Goal: Task Accomplishment & Management: Complete application form

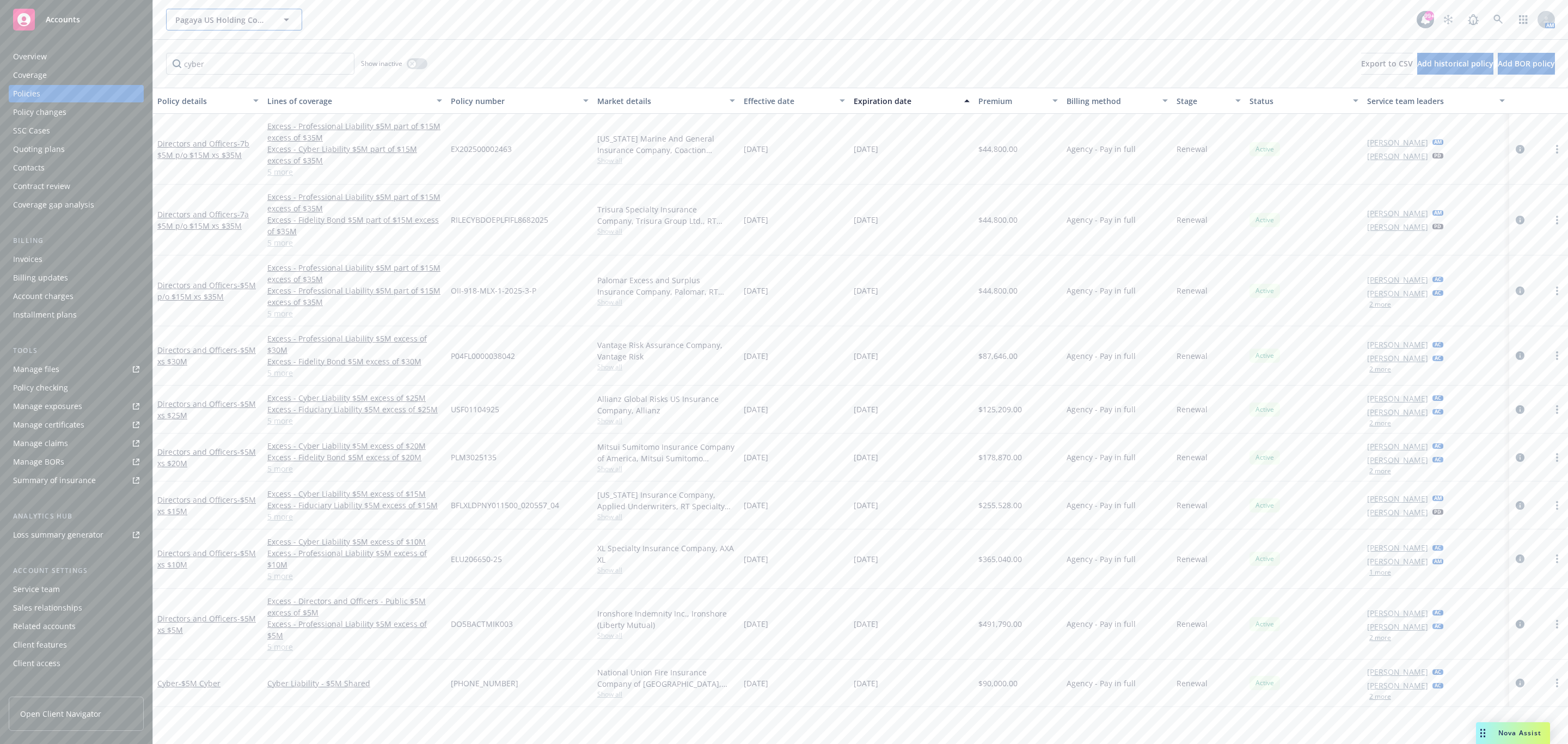
click at [224, 17] on span "Pagaya US Holding Company LLC" at bounding box center [222, 19] width 94 height 12
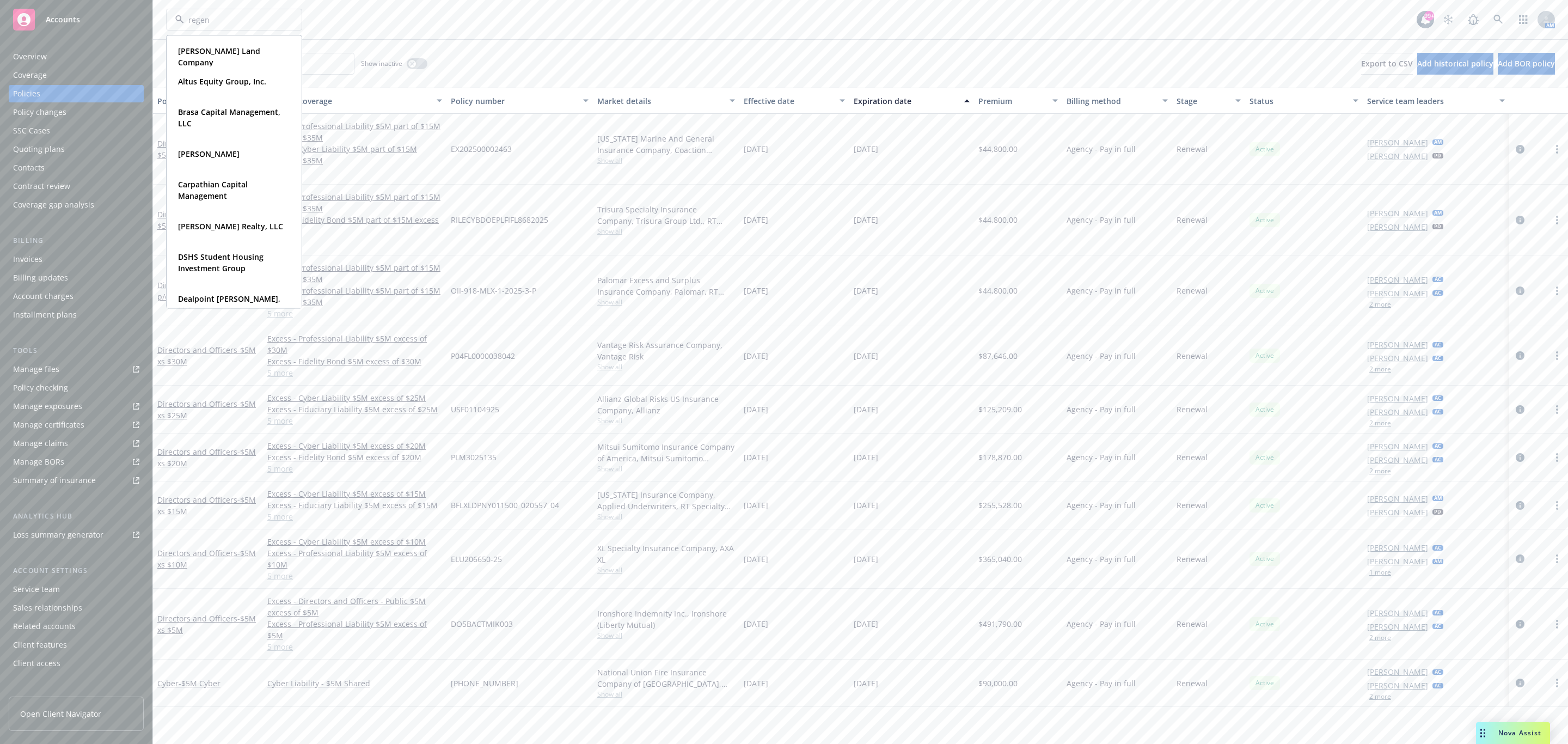
type input "regent"
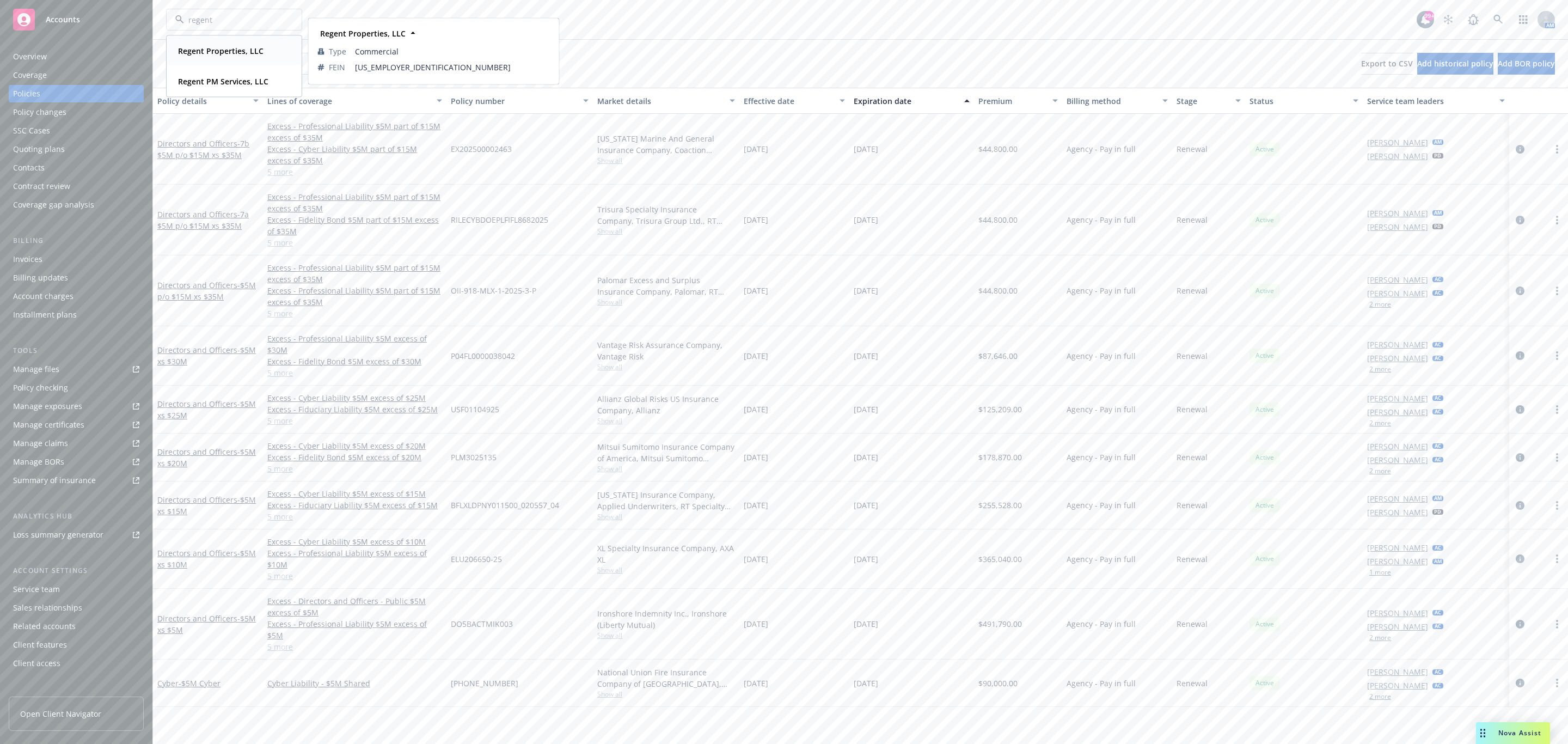
click at [203, 46] on strong "Regent Properties, LLC" at bounding box center [220, 51] width 85 height 10
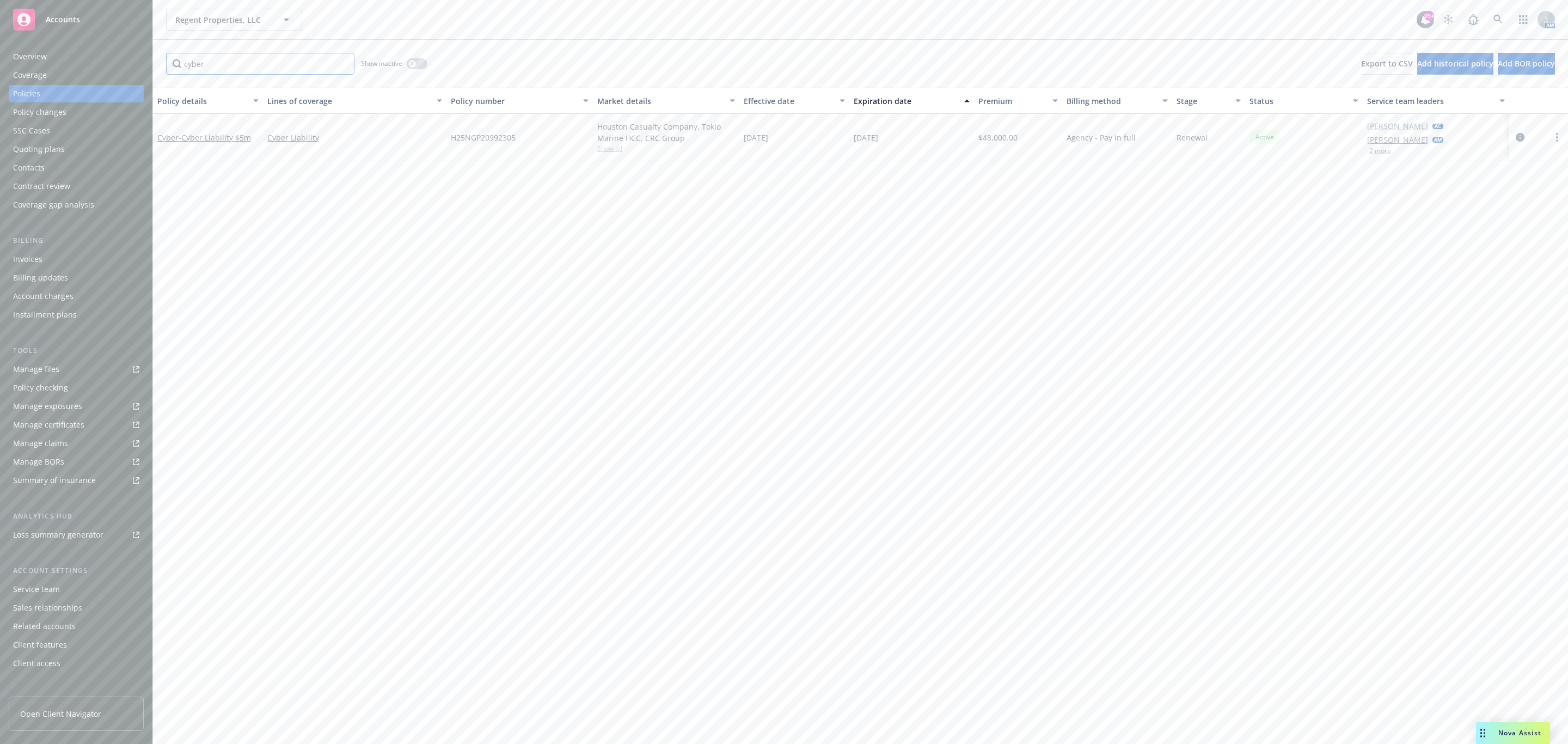
click at [214, 65] on input "cyber" at bounding box center [260, 64] width 188 height 22
click at [53, 111] on div "Policy changes" at bounding box center [40, 112] width 54 height 18
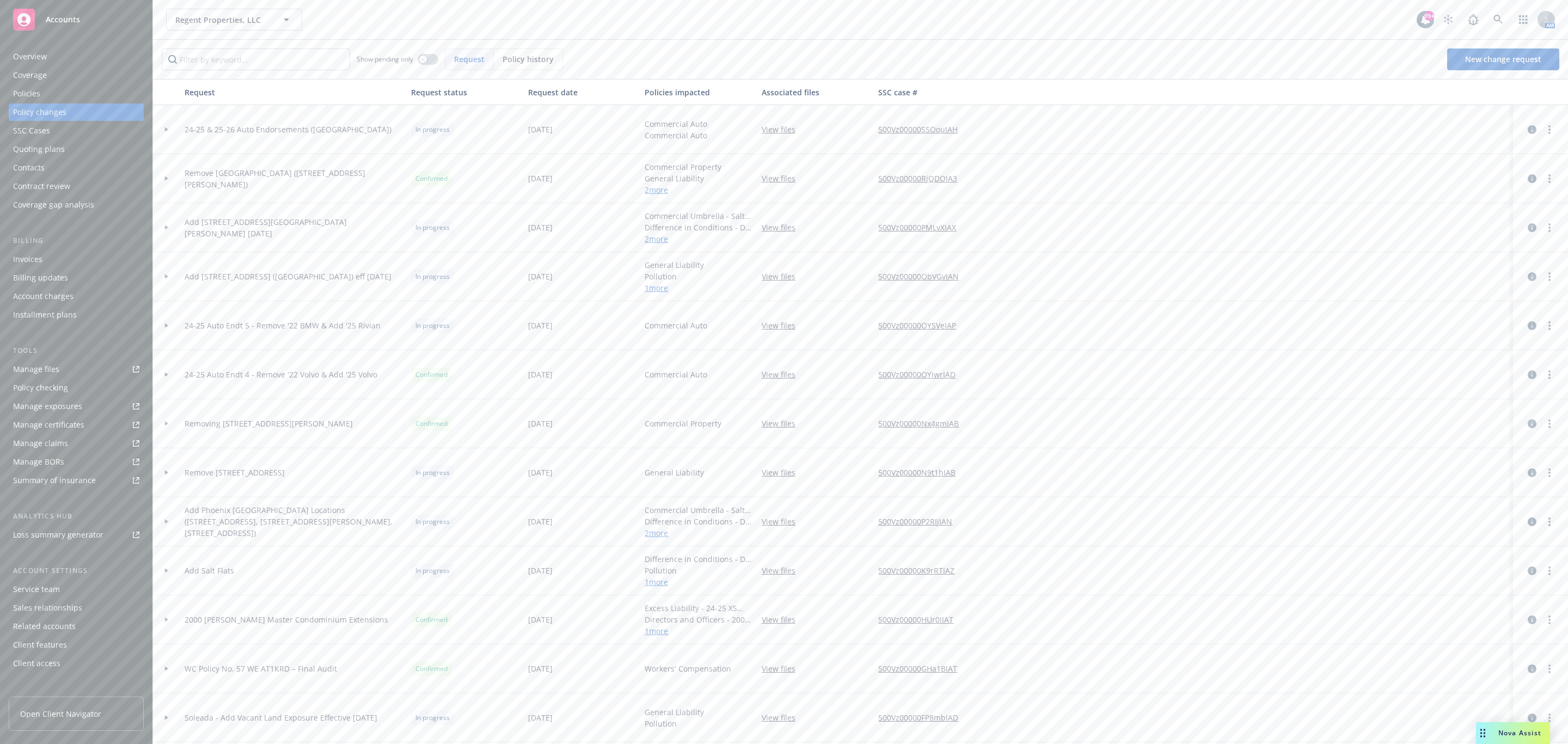
click at [165, 225] on icon at bounding box center [166, 227] width 4 height 4
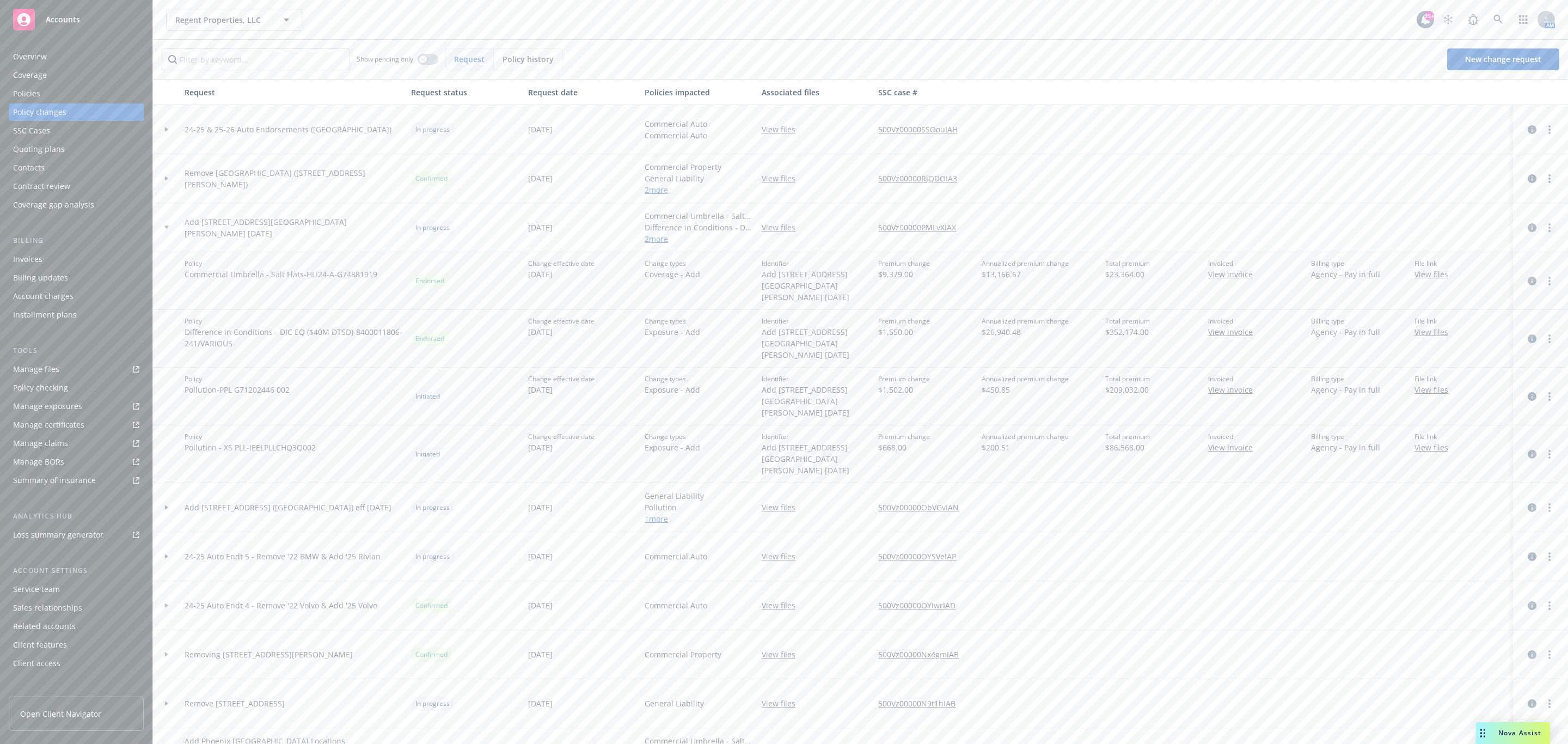
click at [1543, 230] on link "more" at bounding box center [1549, 227] width 13 height 13
click at [1458, 322] on link "Resume workflow" at bounding box center [1449, 315] width 187 height 22
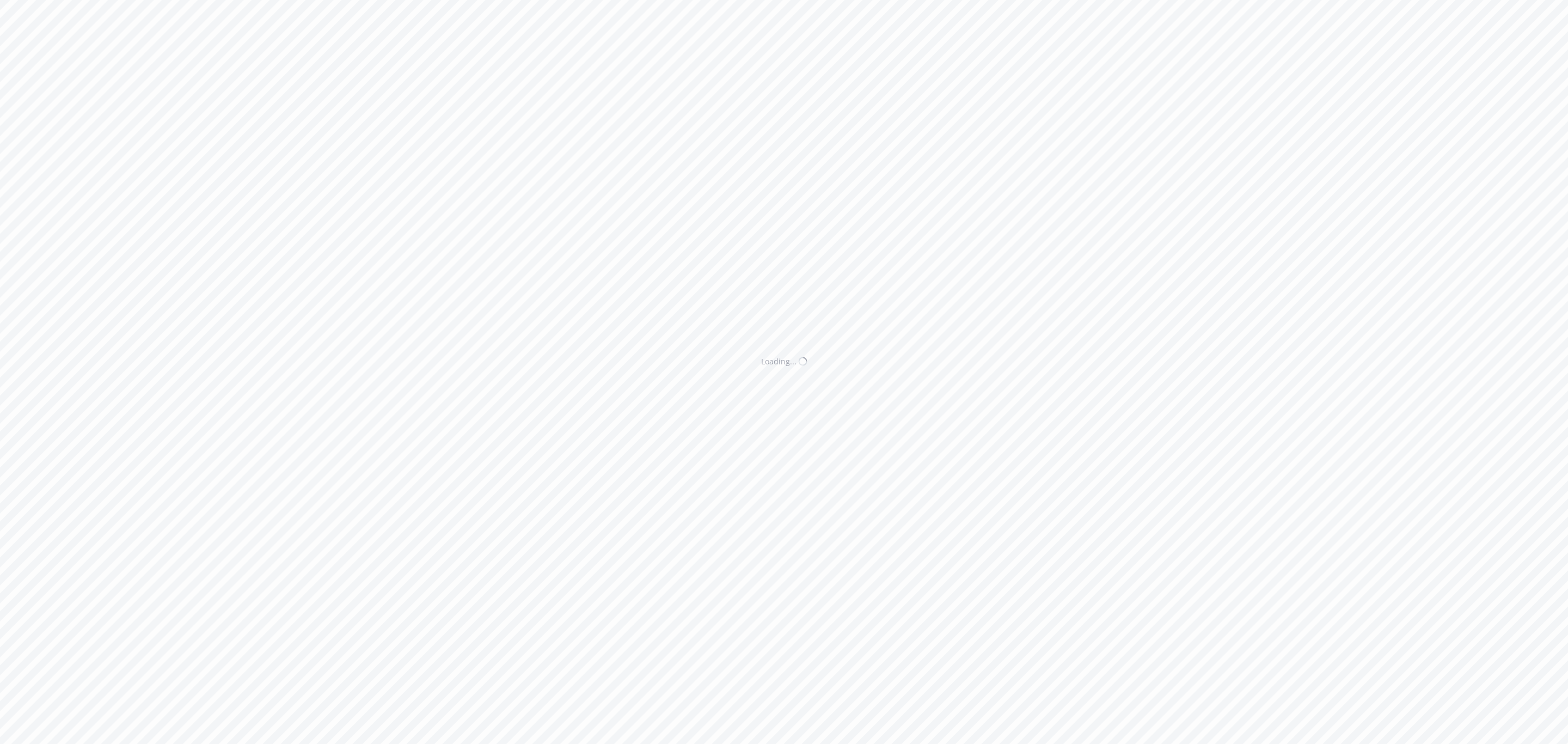
select select "ACCEPTED"
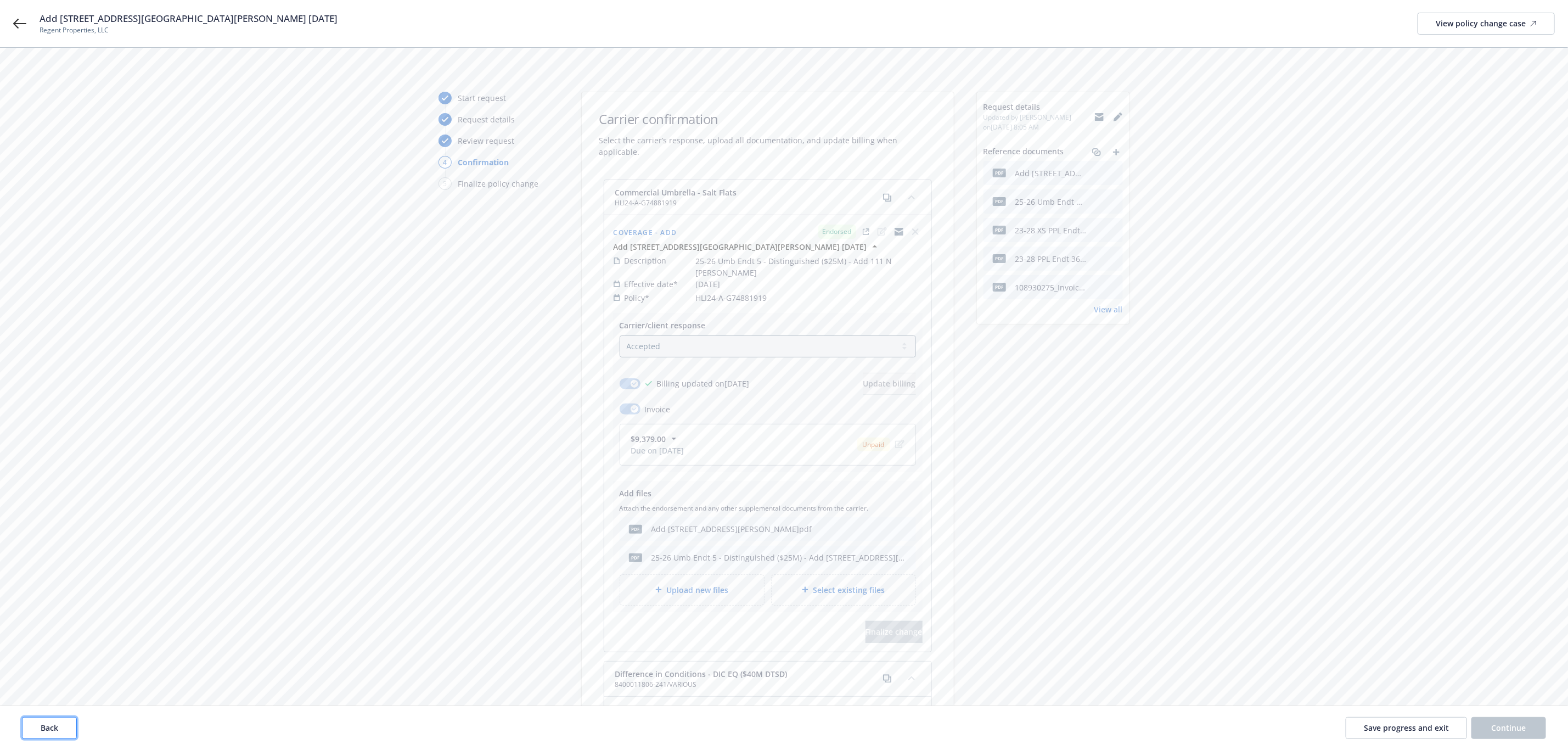
click at [51, 730] on span "Back" at bounding box center [49, 727] width 18 height 10
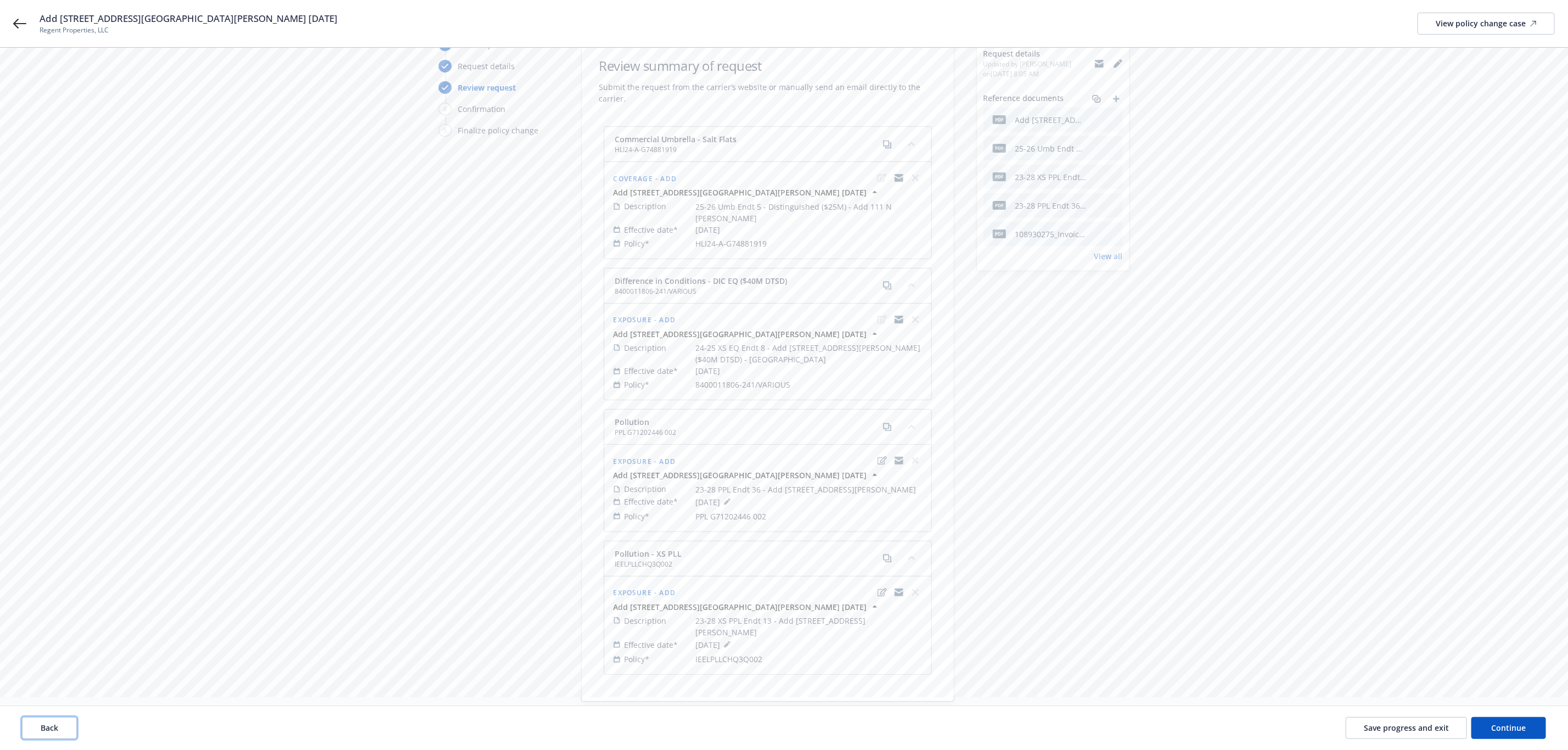
scroll to position [82, 0]
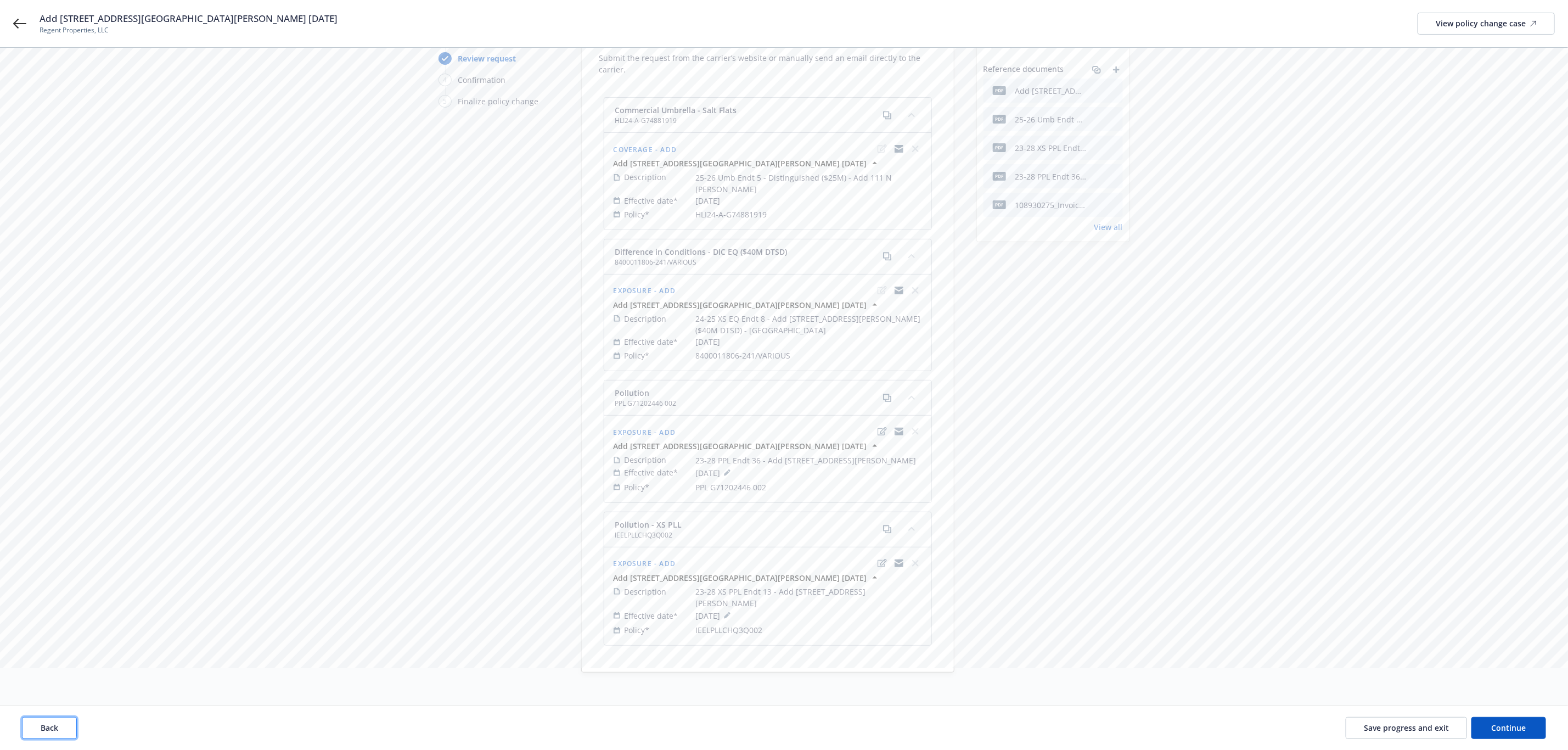
click at [51, 730] on span "Back" at bounding box center [49, 727] width 18 height 10
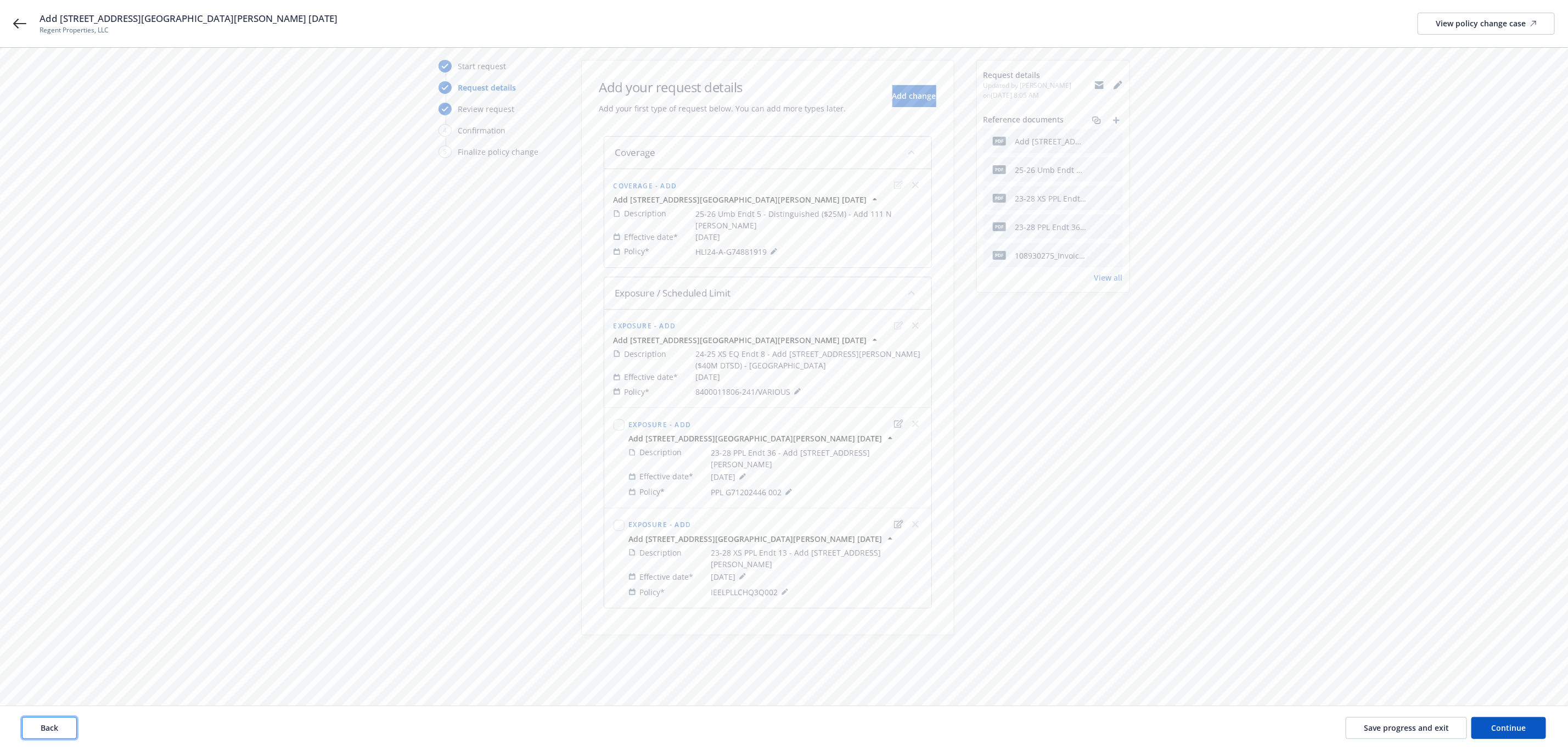
scroll to position [4, 0]
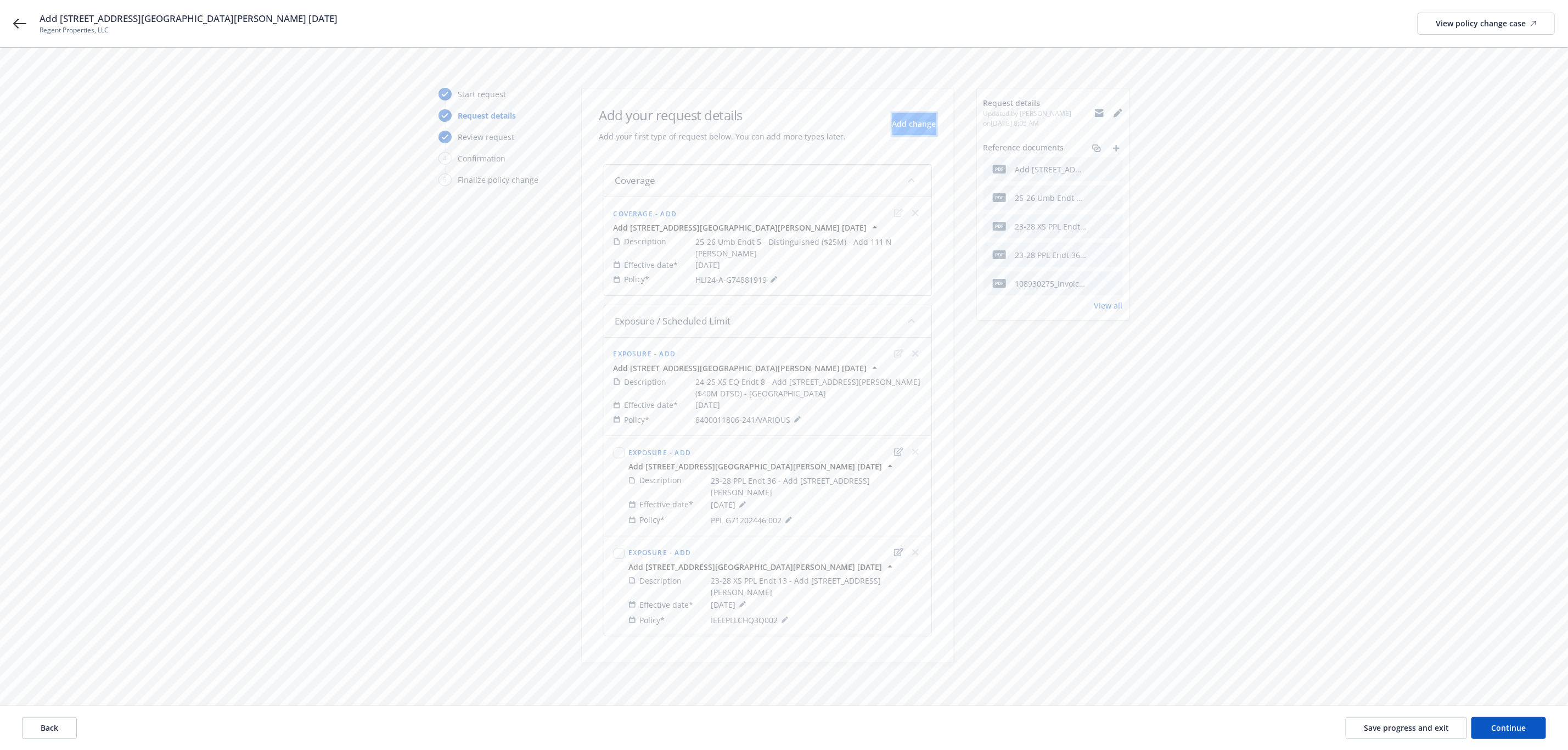
click at [916, 122] on span "Add change" at bounding box center [914, 123] width 44 height 10
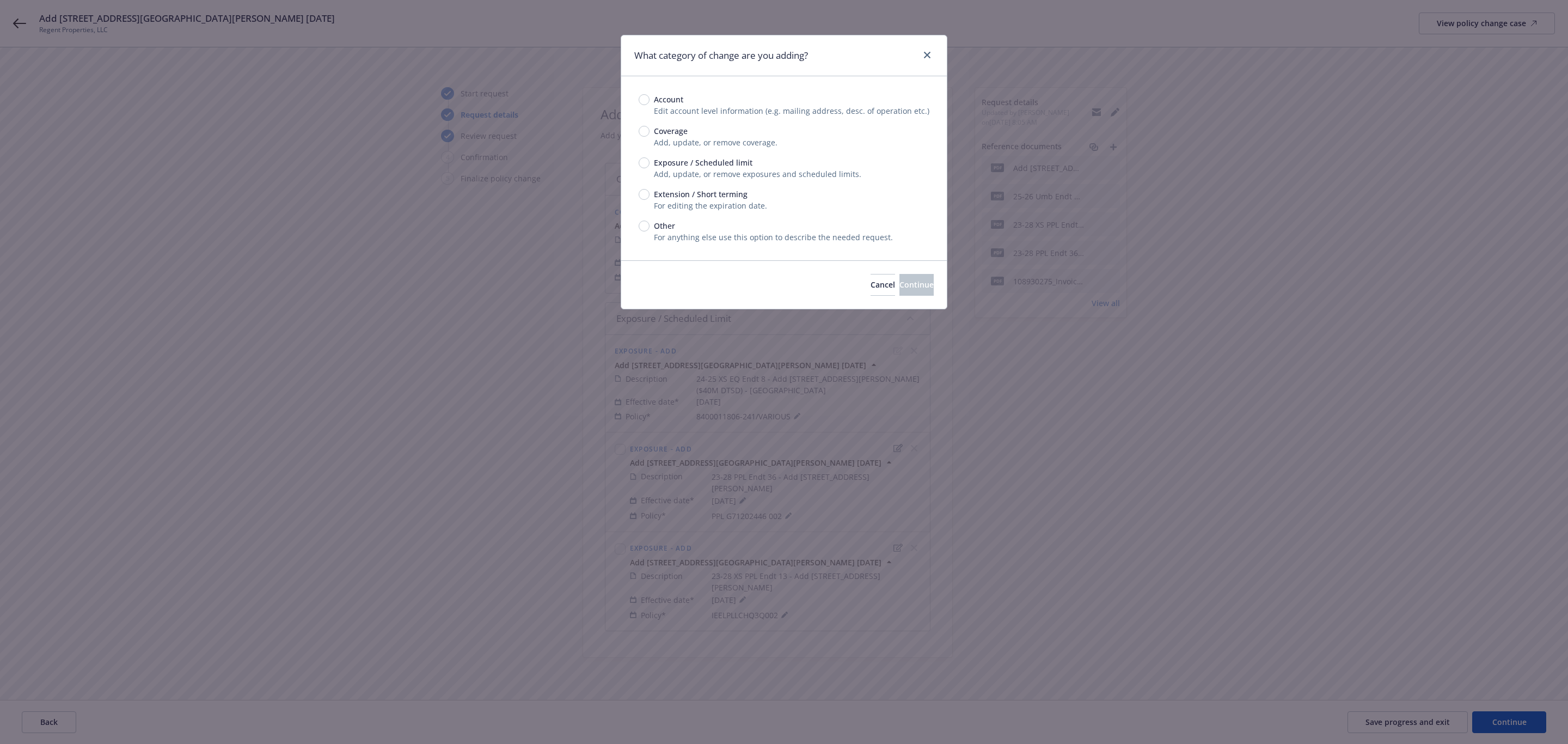
click at [658, 157] on span "Exposure / Scheduled limit" at bounding box center [703, 163] width 99 height 12
click at [649, 157] on input "Exposure / Scheduled limit" at bounding box center [644, 163] width 11 height 11
radio input "true"
click at [900, 283] on span "Continue" at bounding box center [917, 284] width 34 height 10
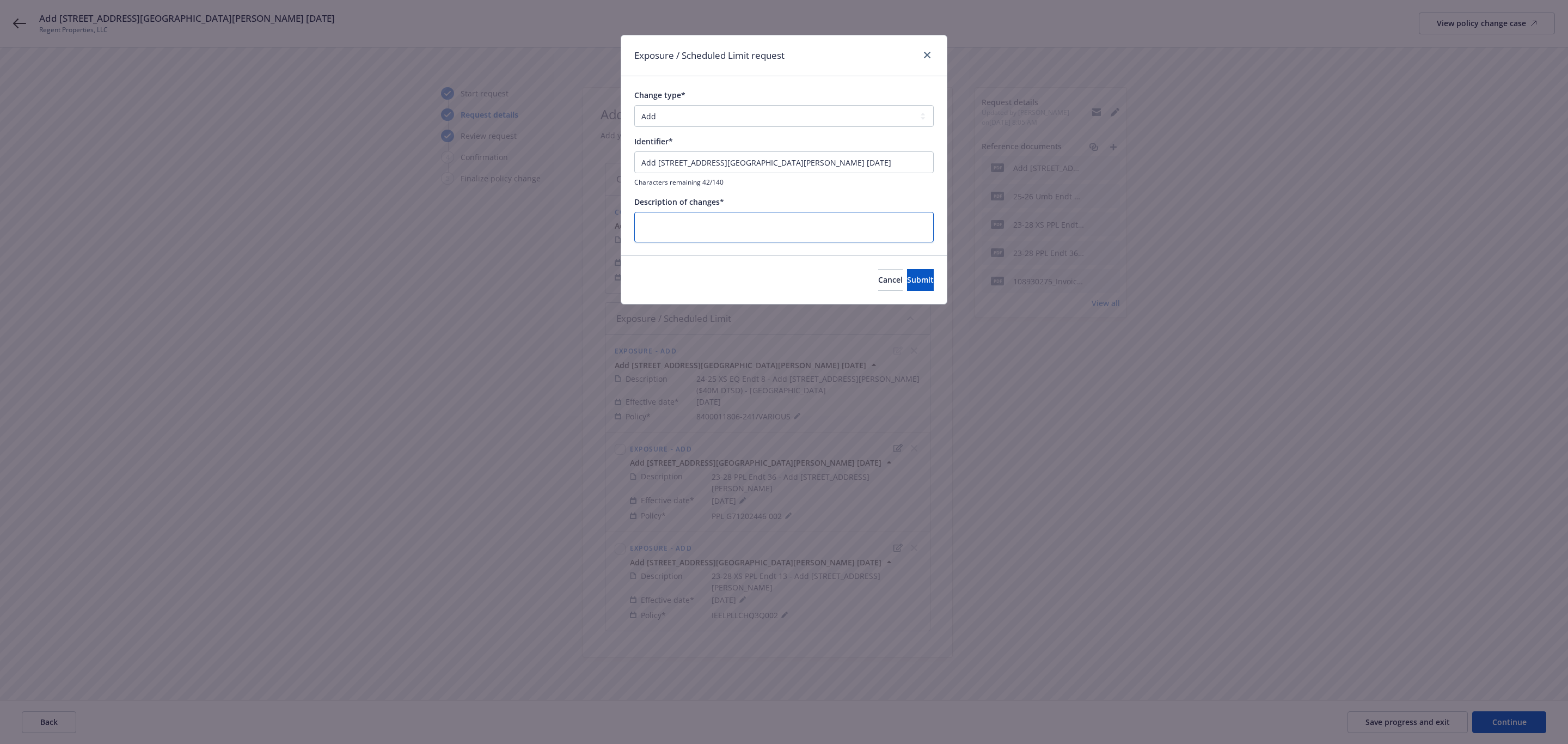
click at [715, 227] on textarea at bounding box center [784, 227] width 299 height 30
paste textarea "24-25 Prop Endt 3 - Add 111 N Louise St., Glendale"
type textarea "24-25 Prop Endt 3 - Add 111 N Louise St., Glendale"
type textarea "x"
type textarea "24-25 Prop Endt 3 - Add 111 N Louise St., Glendale"
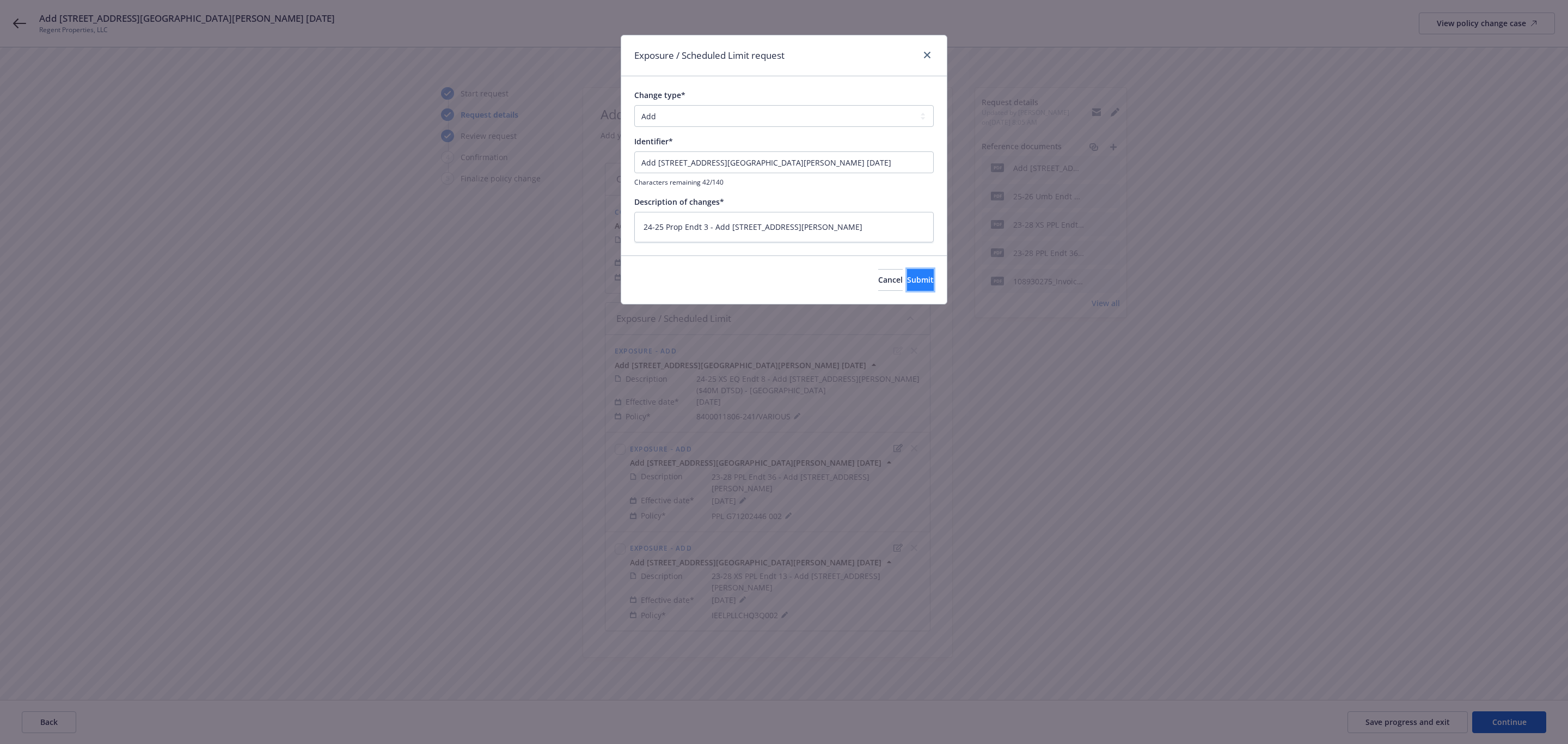
click at [907, 275] on span "Submit" at bounding box center [920, 279] width 27 height 10
type textarea "x"
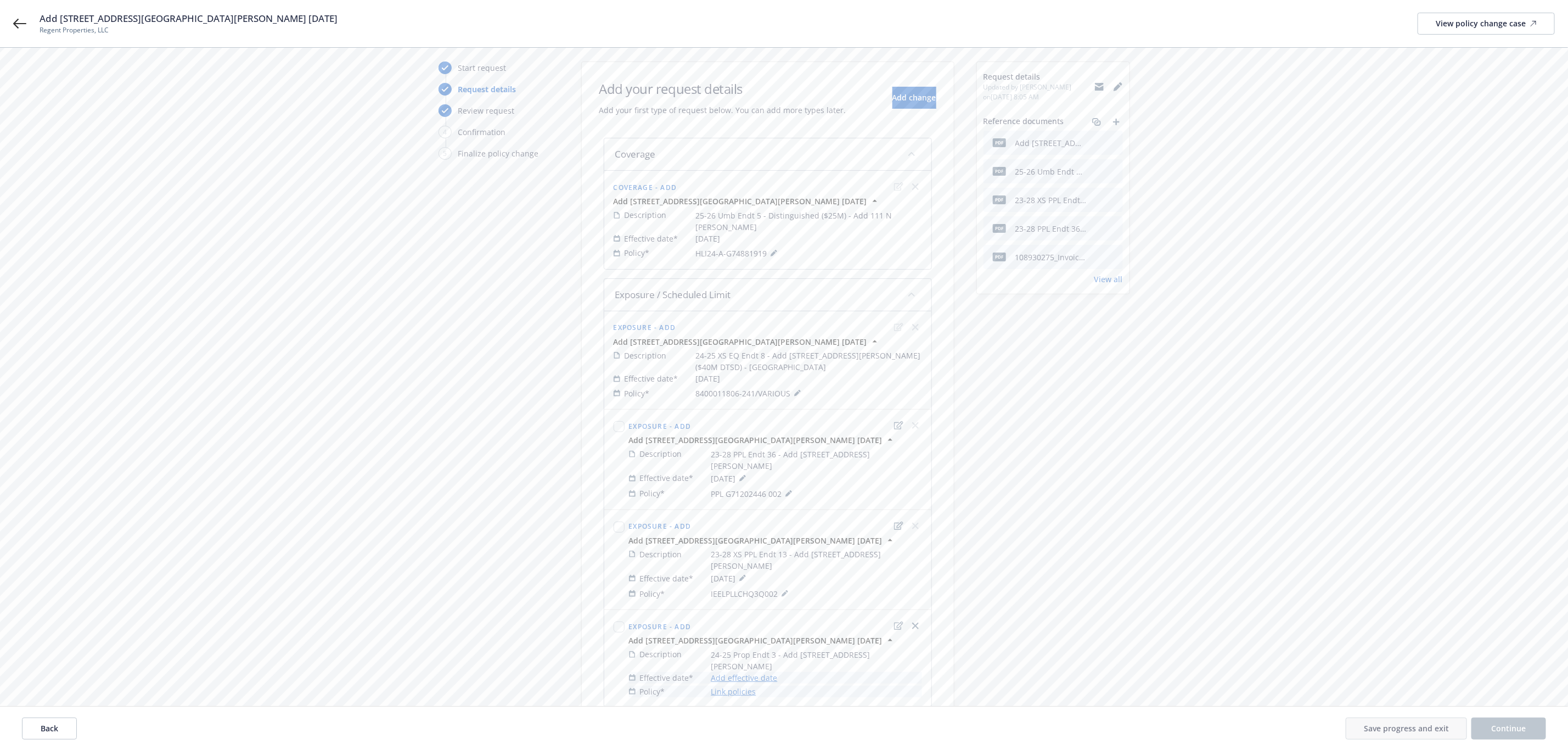
scroll to position [91, 0]
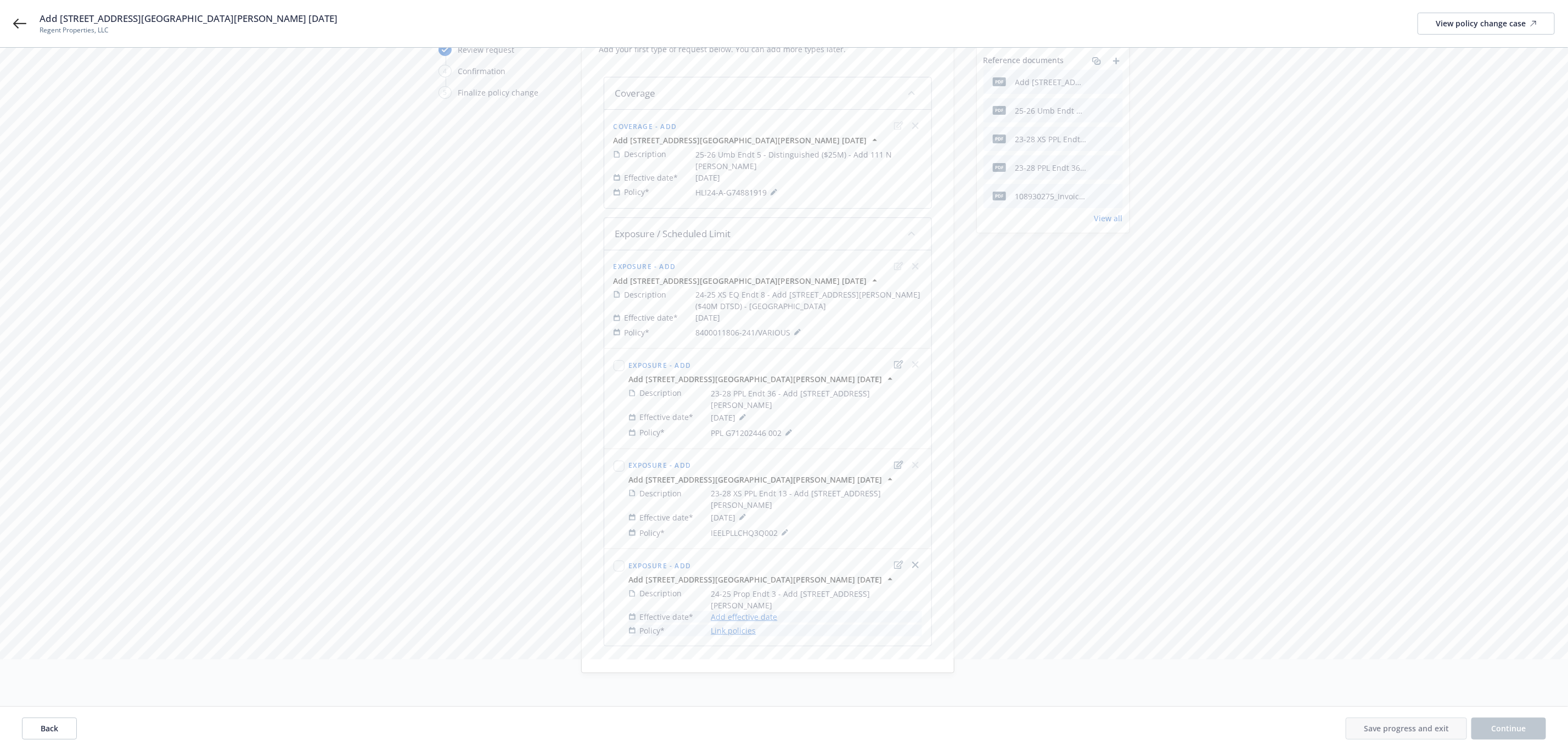
click at [767, 611] on link "Add effective date" at bounding box center [744, 617] width 66 height 12
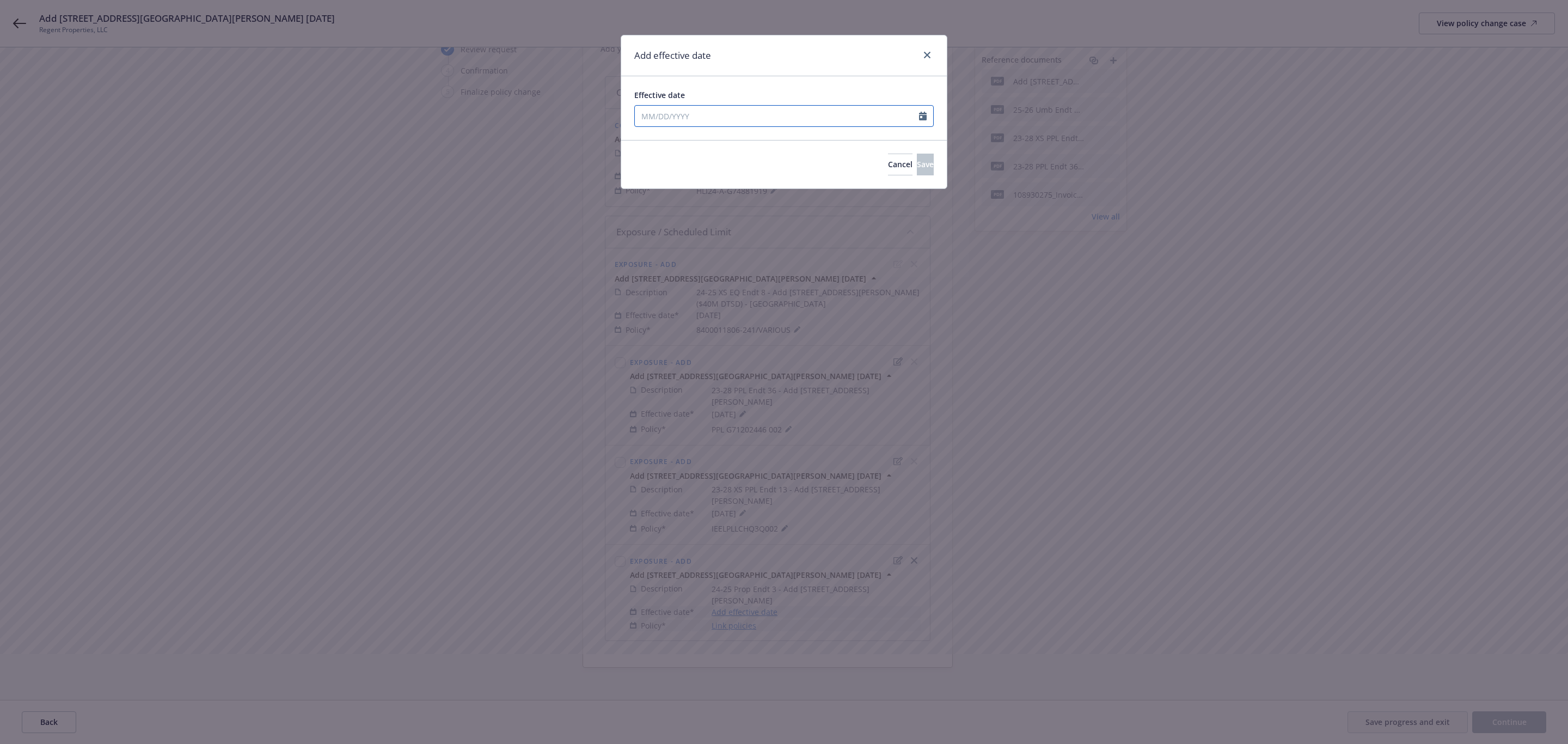
click at [729, 121] on input "Effective date" at bounding box center [777, 116] width 284 height 21
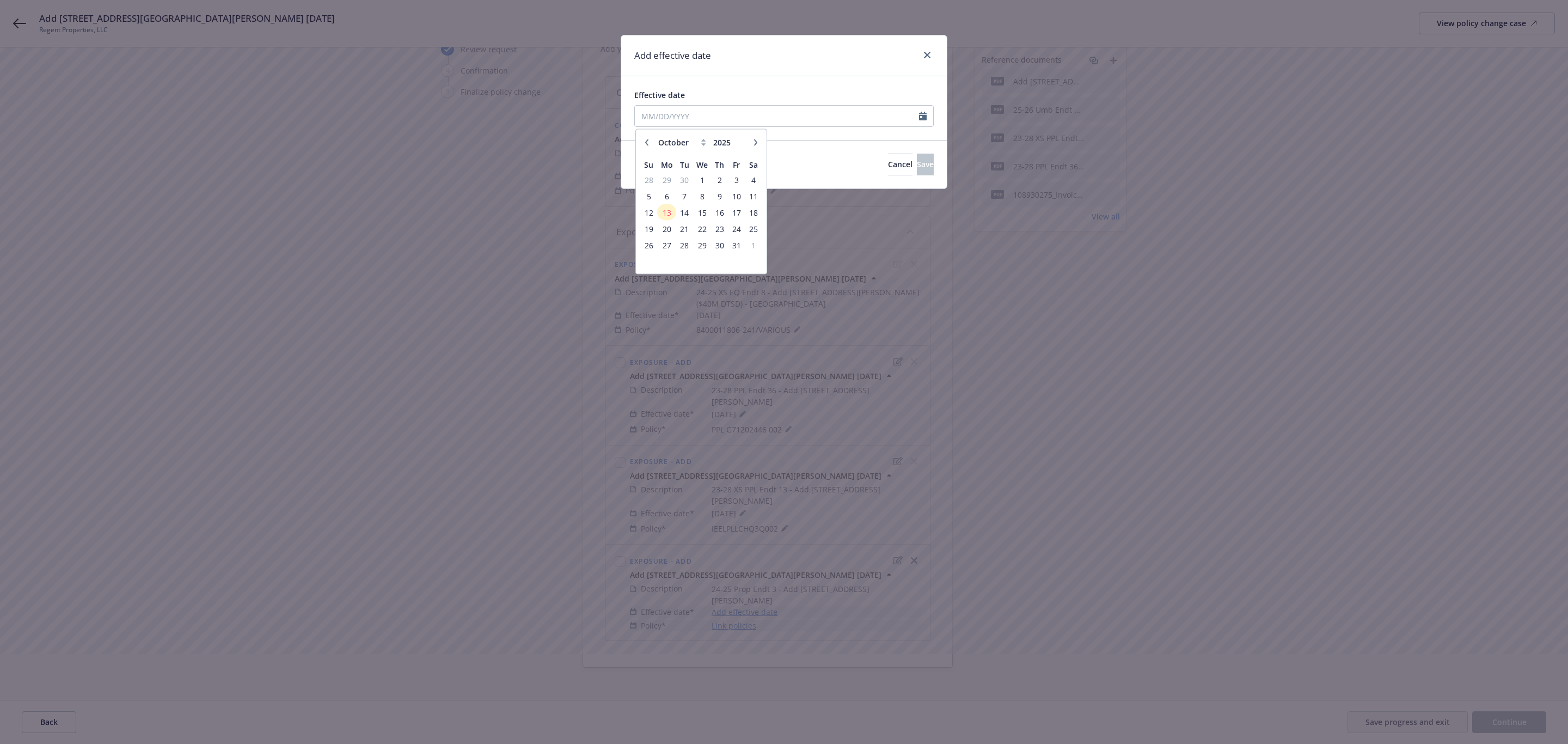
click at [646, 137] on button "button" at bounding box center [646, 142] width 13 height 13
select select "7"
click at [733, 197] on span "11" at bounding box center [737, 195] width 15 height 13
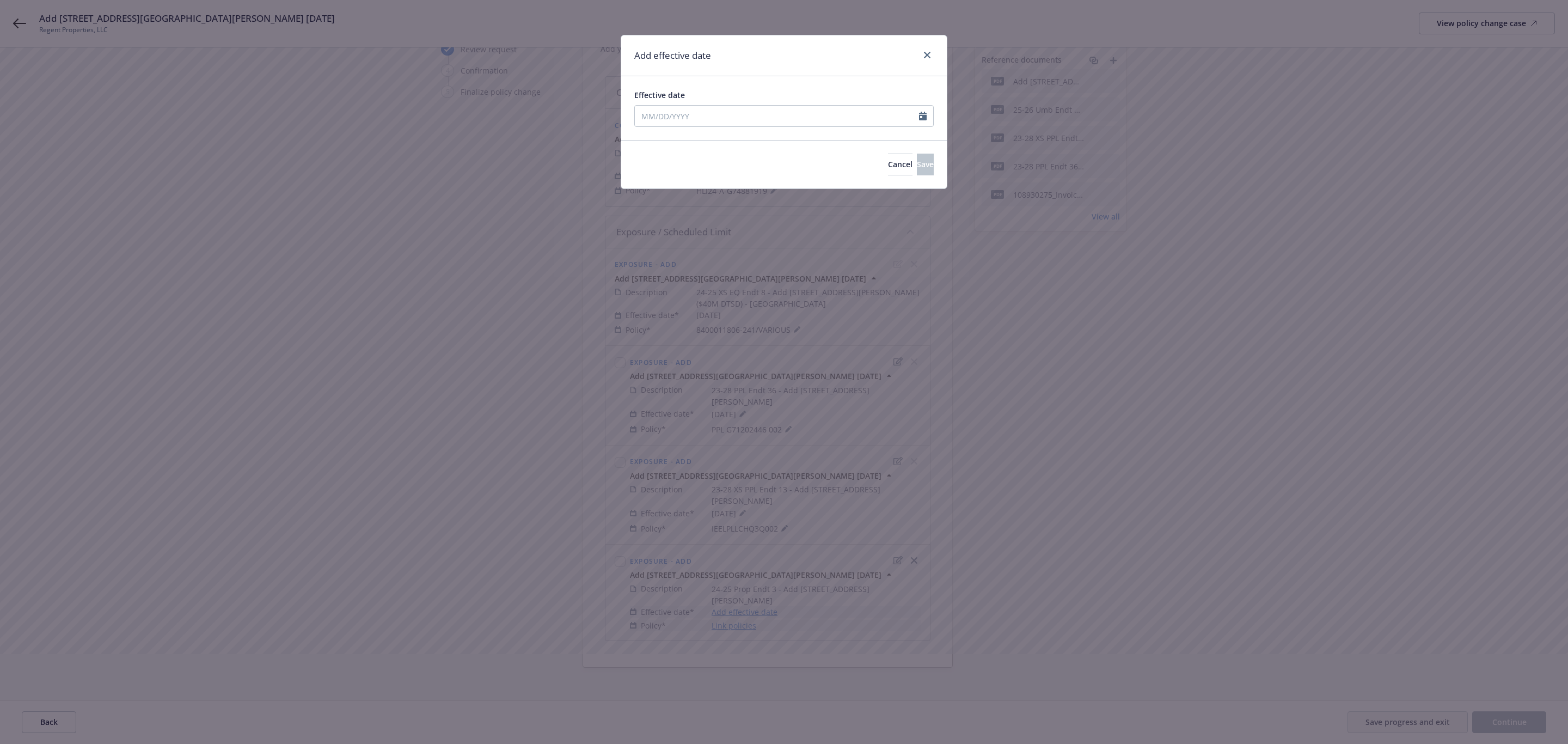
type input "07/11/2025"
click at [917, 165] on button "Save" at bounding box center [925, 164] width 17 height 22
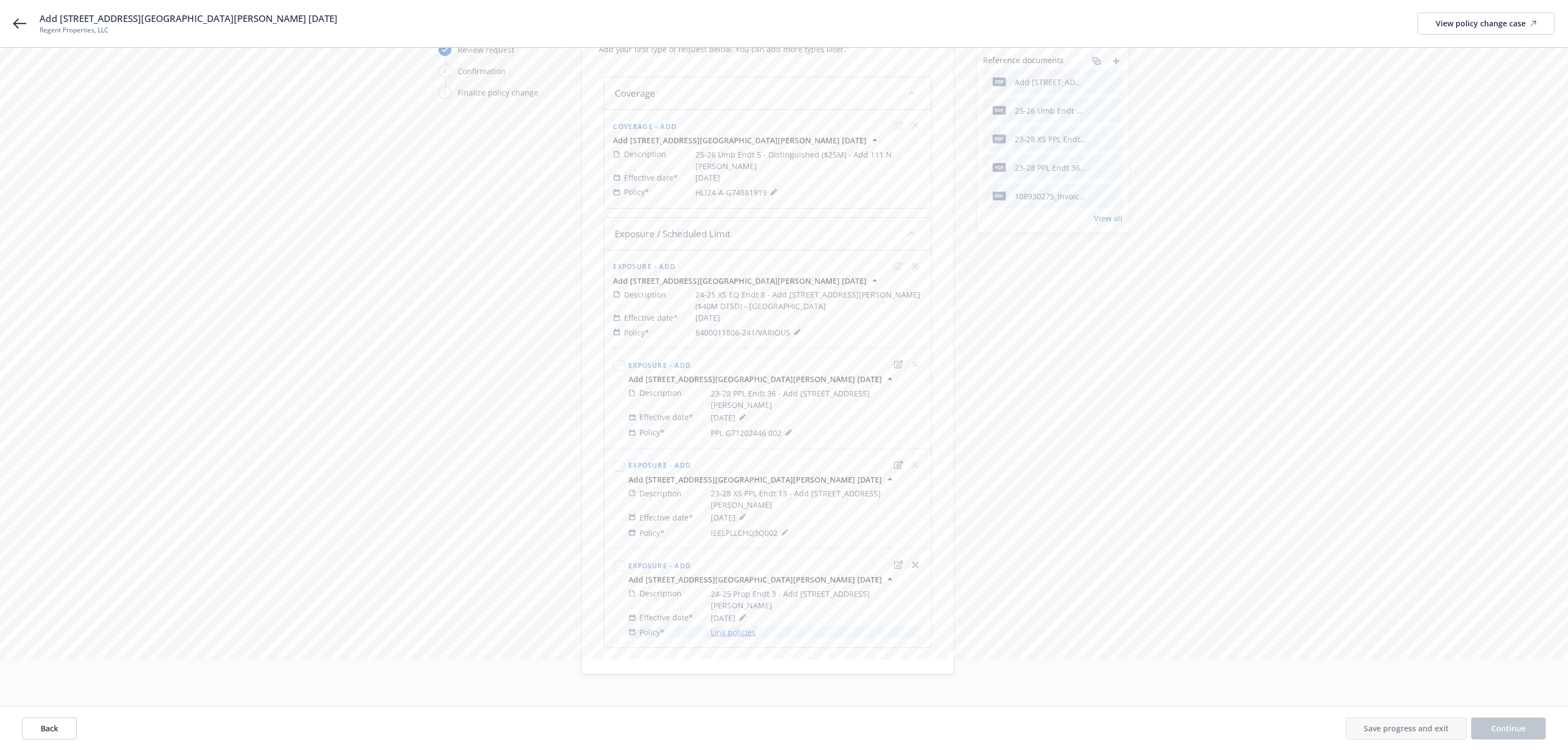
click at [740, 627] on link "Link policies" at bounding box center [733, 632] width 45 height 12
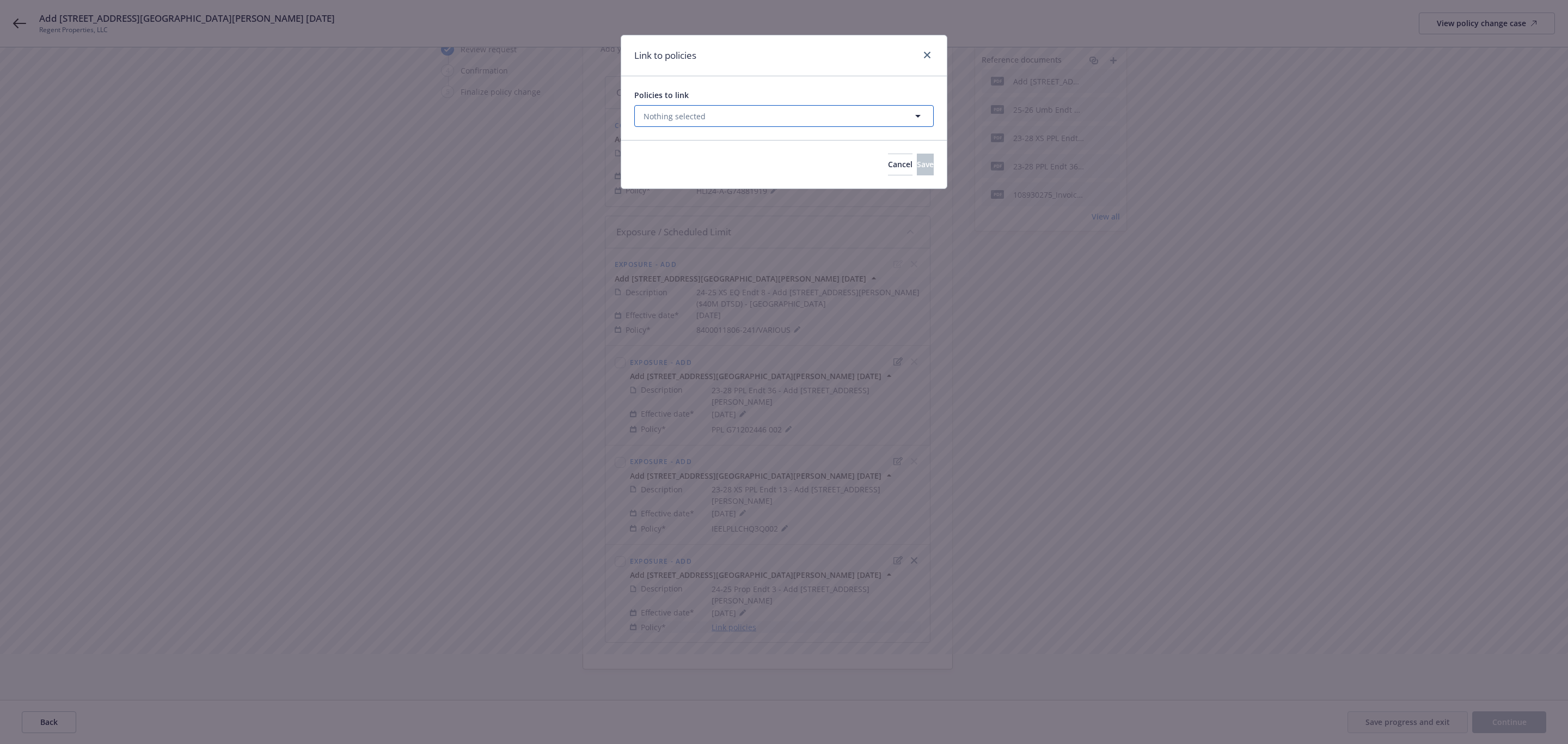
click at [711, 116] on button "Nothing selected" at bounding box center [784, 116] width 299 height 22
select select "ACTIVE"
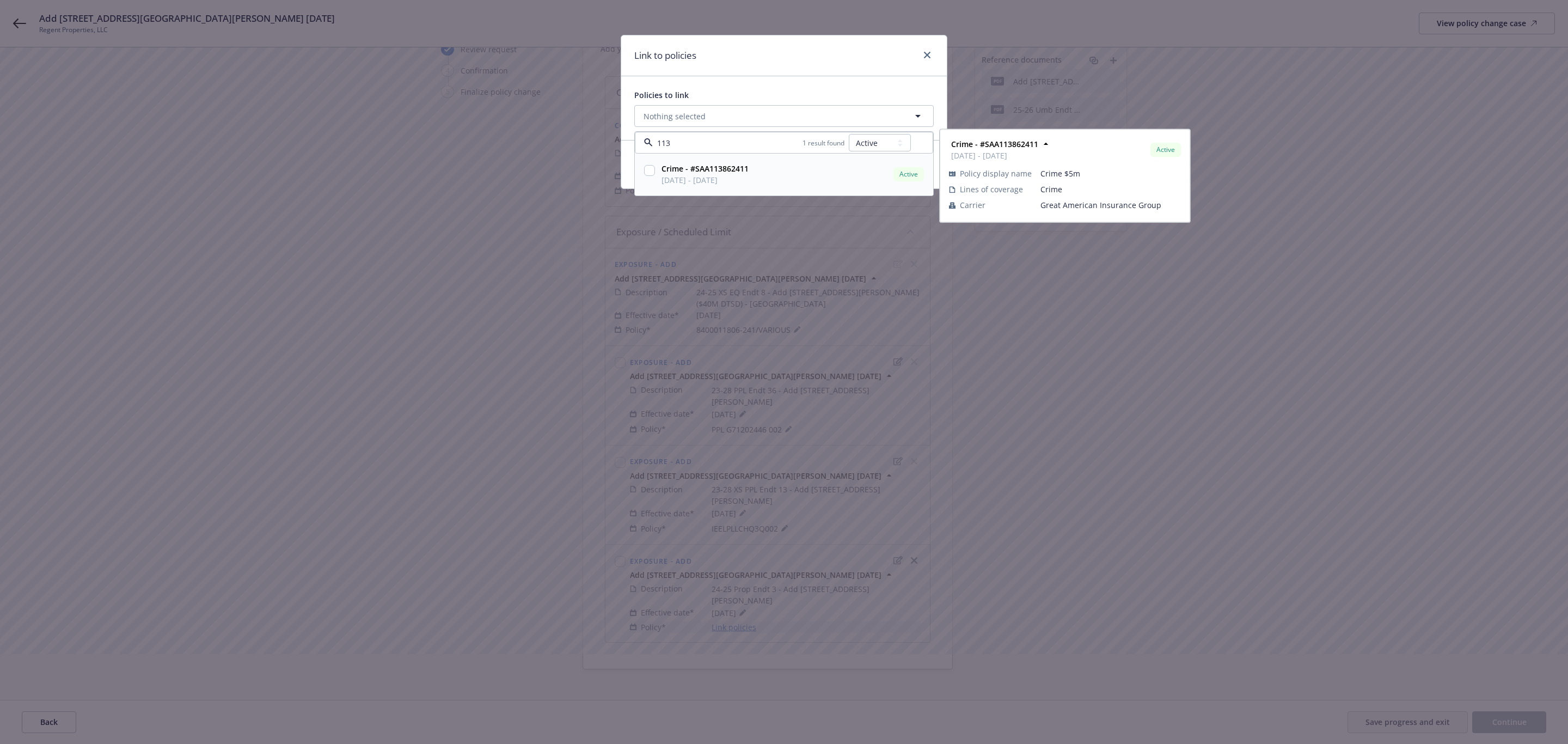
type input "113"
click at [879, 141] on select "All Active Upcoming Expired Cancelled" at bounding box center [880, 142] width 62 height 18
select select "EXPIRED"
click at [849, 135] on select "All Active Upcoming Expired Cancelled" at bounding box center [880, 142] width 62 height 18
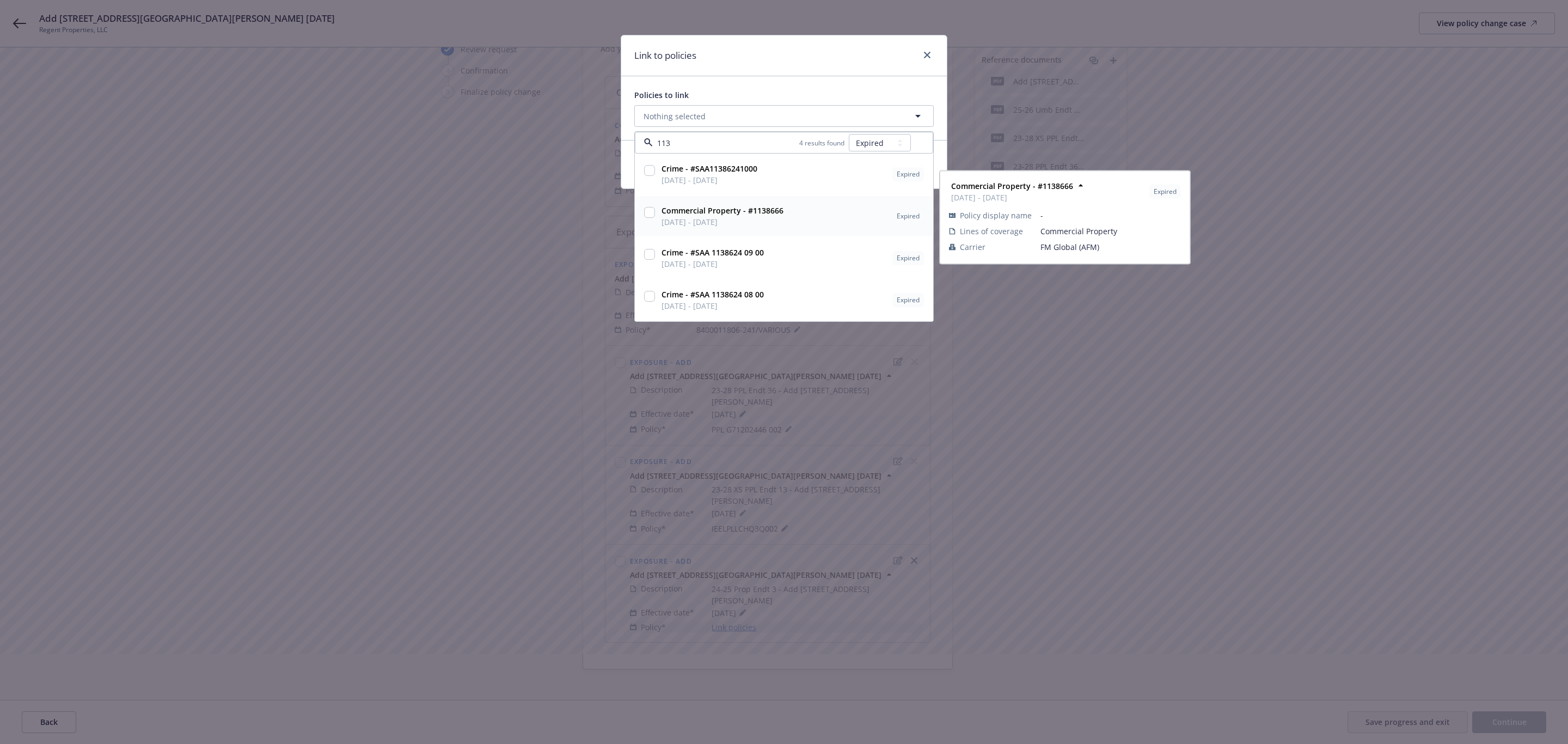
click at [649, 212] on input "checkbox" at bounding box center [649, 212] width 11 height 11
checkbox input "true"
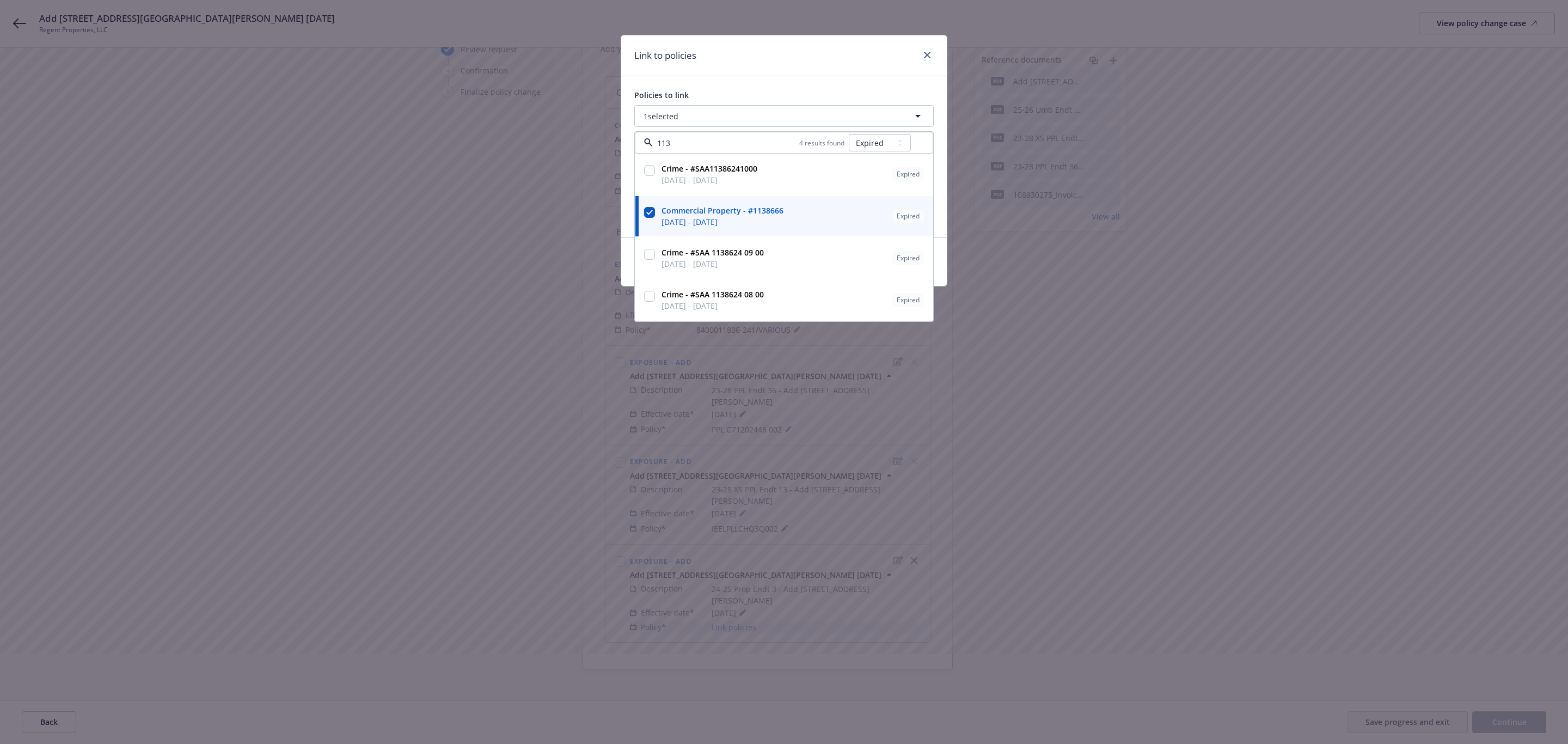
click at [755, 69] on div "Link to policies" at bounding box center [784, 55] width 326 height 41
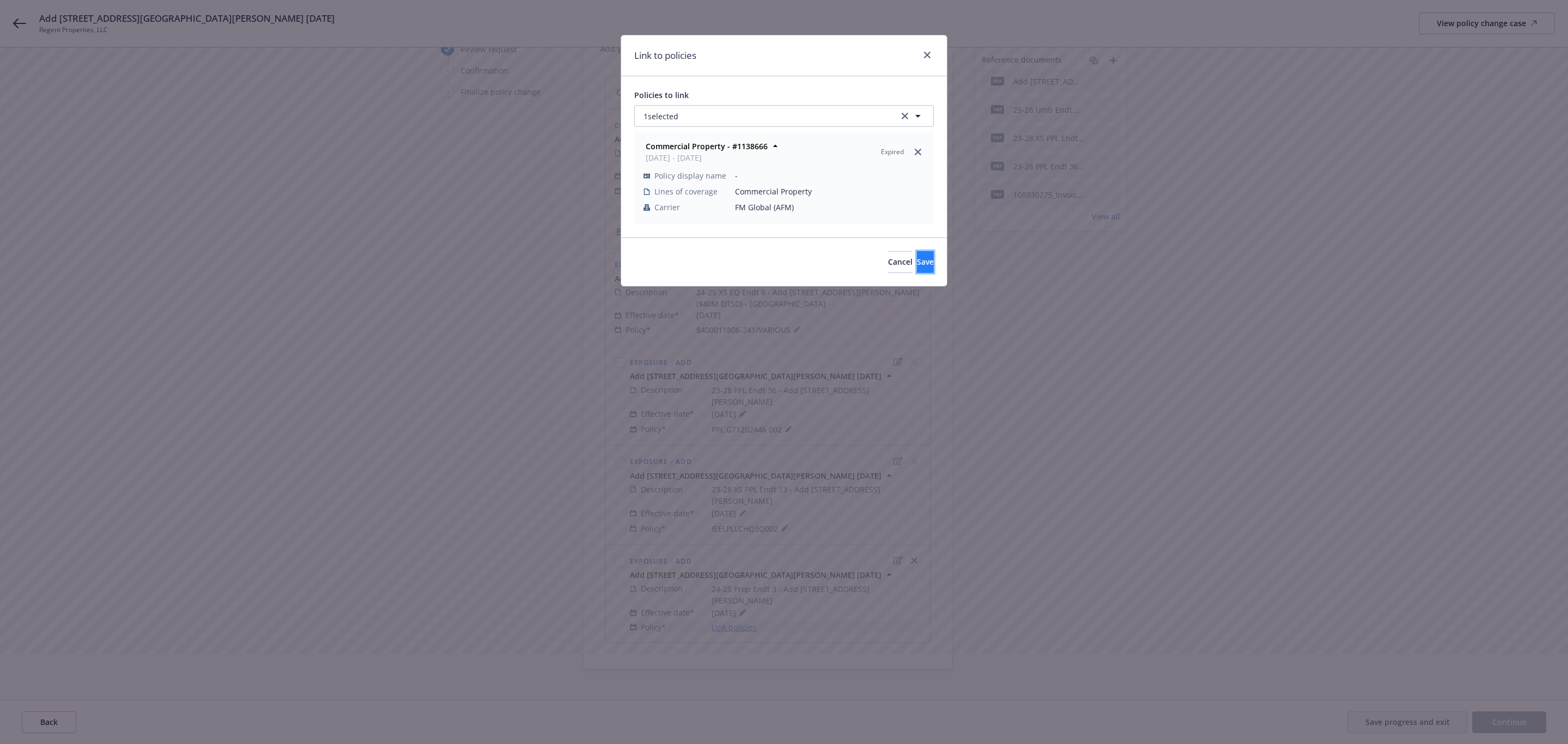
click at [917, 261] on button "Save" at bounding box center [925, 262] width 17 height 22
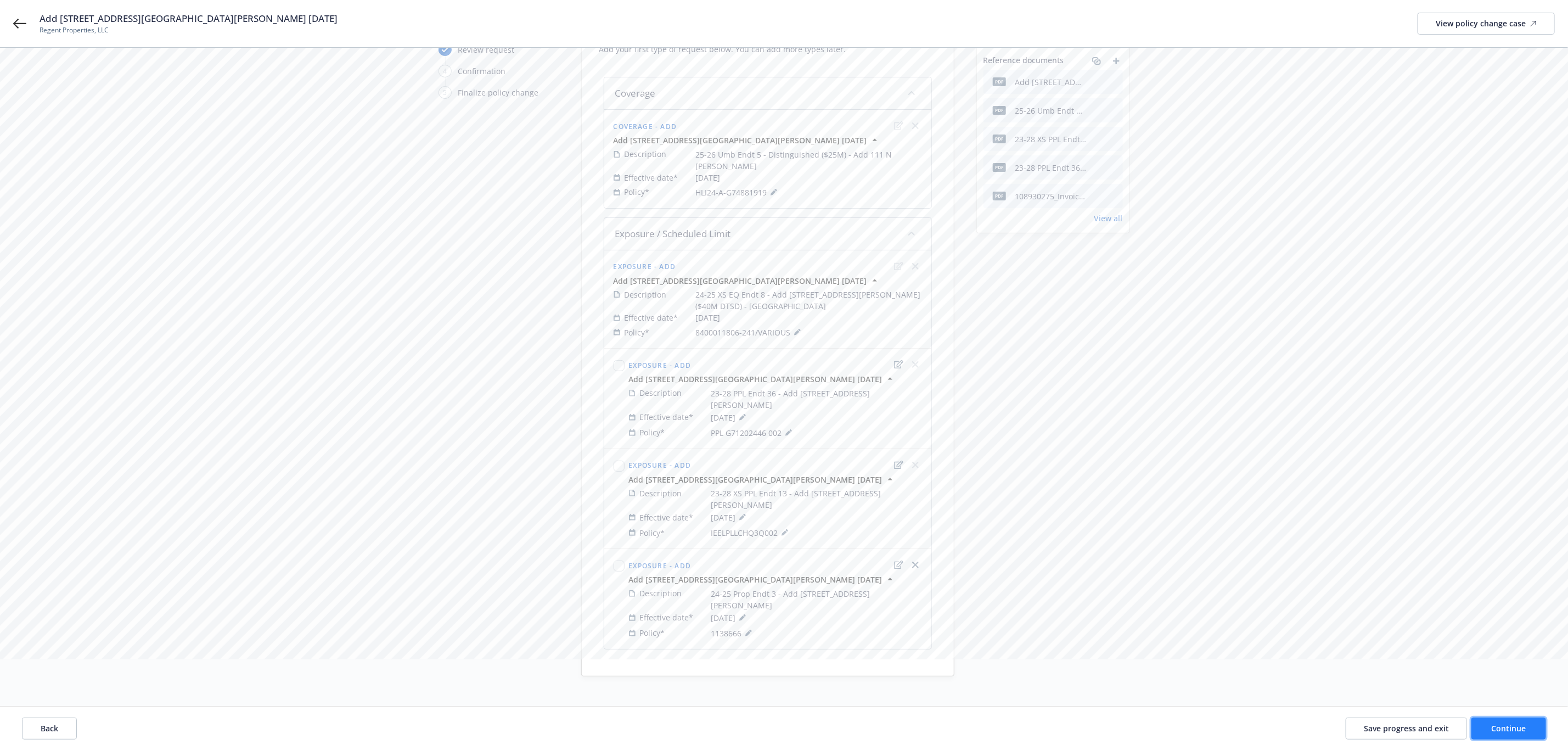
click at [1493, 725] on span "Continue" at bounding box center [1509, 727] width 34 height 10
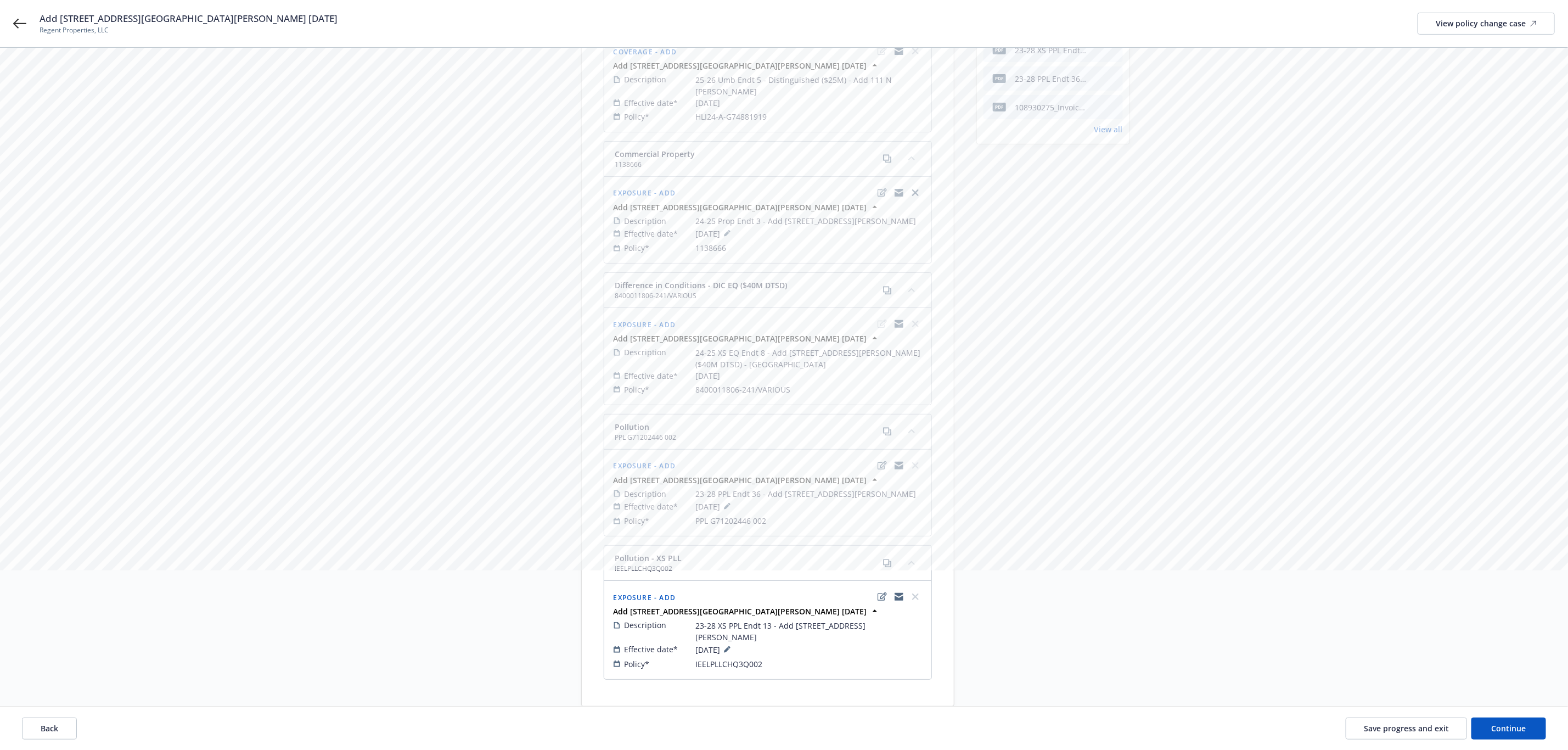
scroll to position [238, 0]
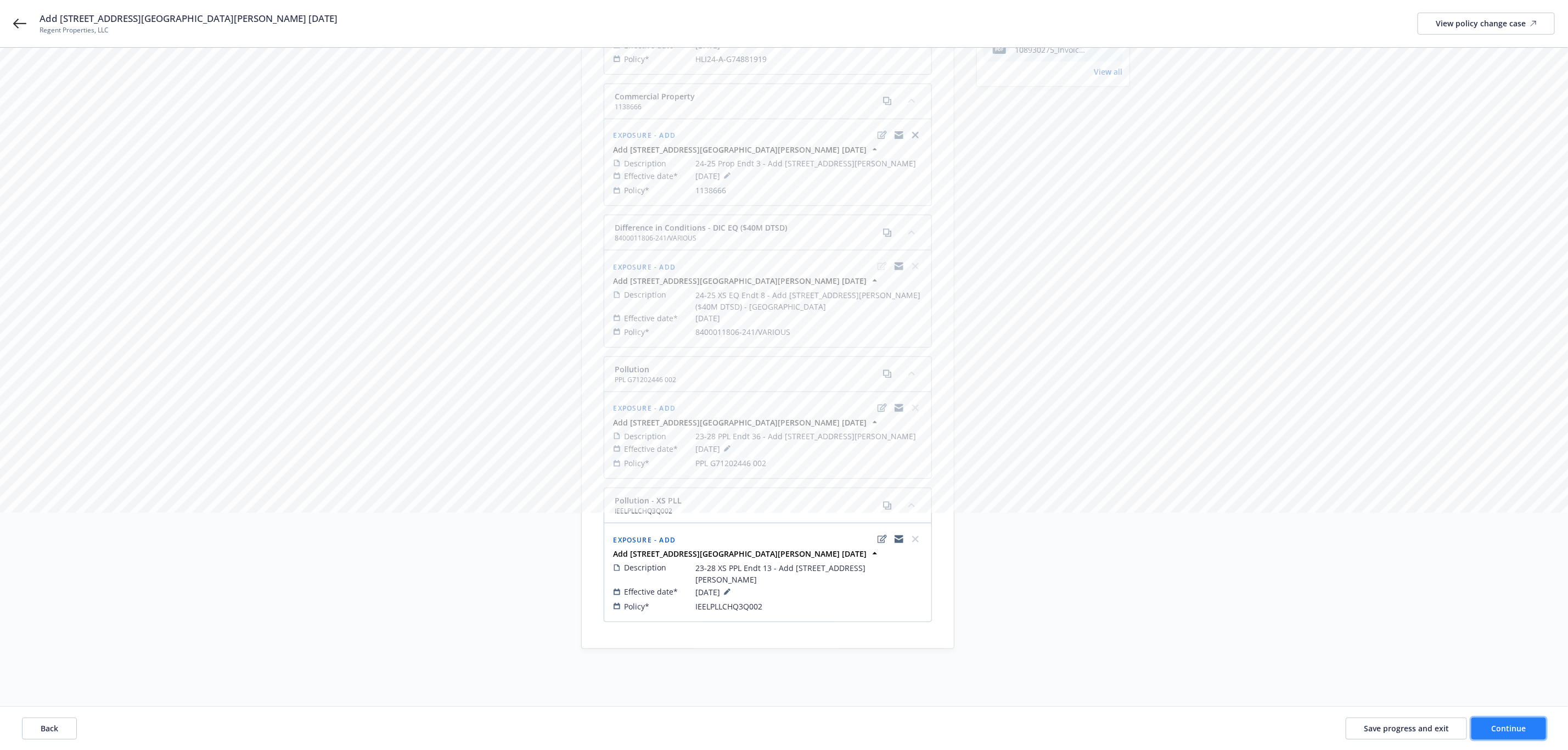
click at [1519, 725] on span "Continue" at bounding box center [1509, 727] width 34 height 10
select select "ACCEPTED"
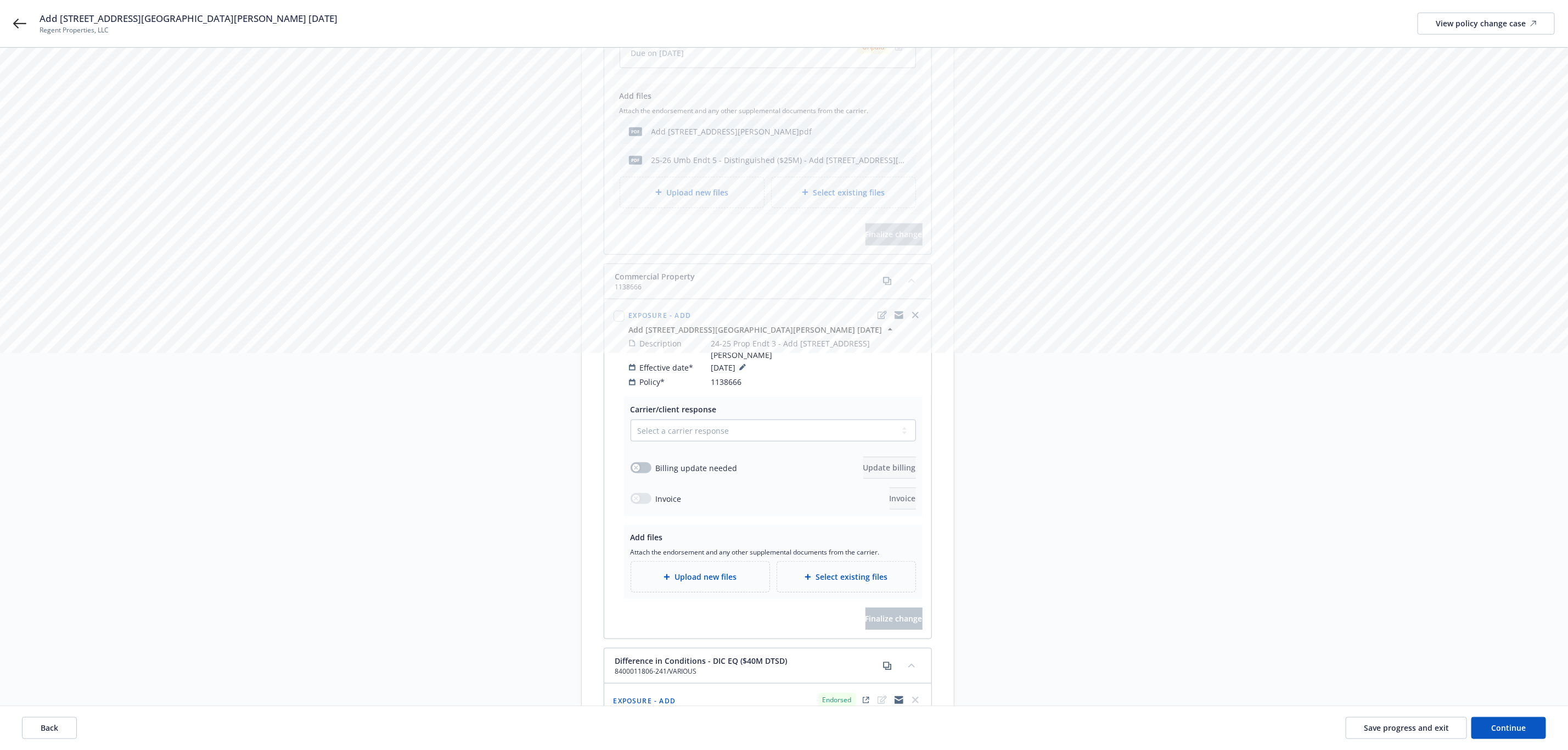
scroll to position [403, 0]
drag, startPoint x: 644, startPoint y: 436, endPoint x: 666, endPoint y: 406, distance: 37.2
click at [644, 457] on button "button" at bounding box center [641, 463] width 21 height 11
click at [678, 414] on select "Select a carrier response Accepted Accepted with revision No endorsement needed…" at bounding box center [773, 425] width 285 height 22
select select "ACCEPTED"
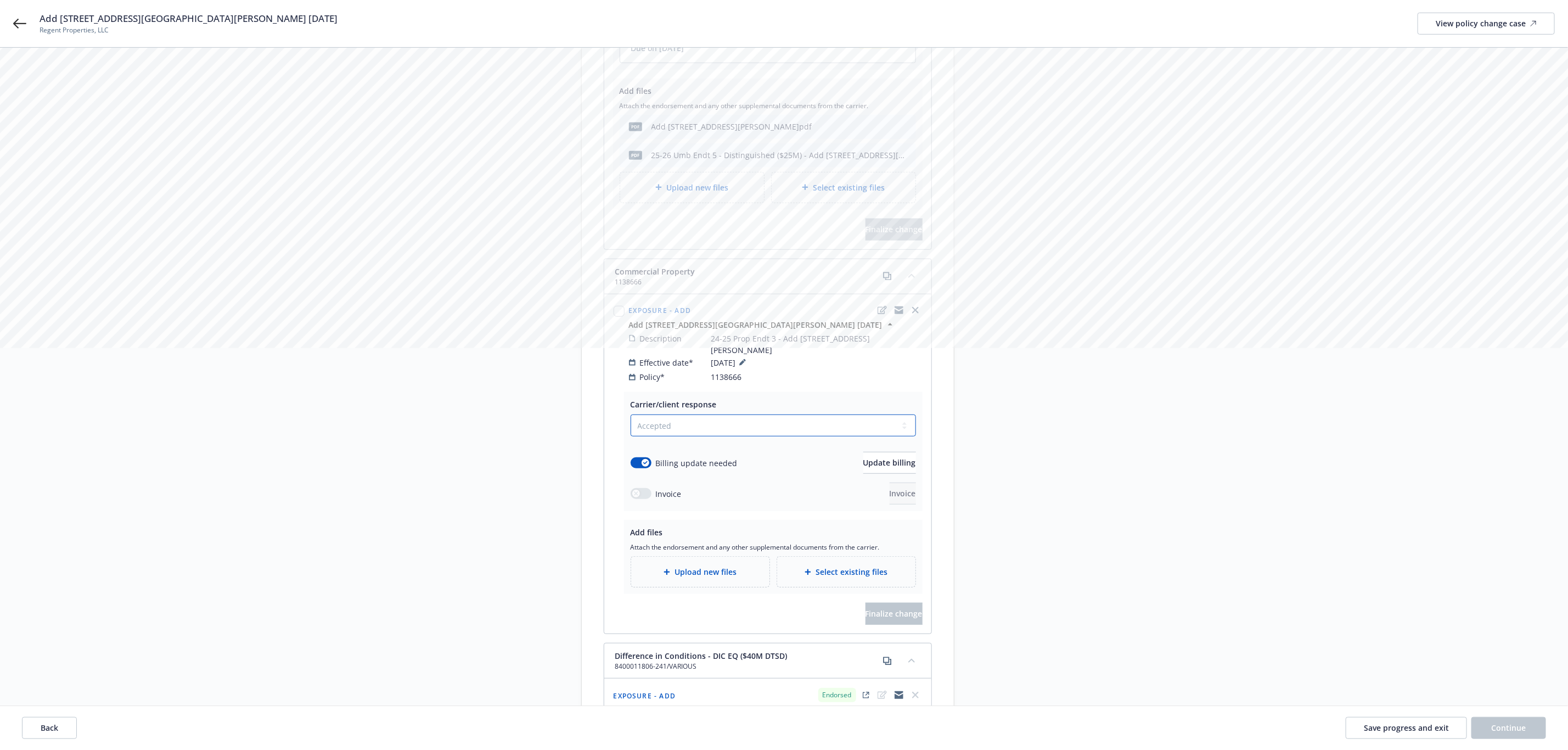
click at [631, 414] on select "Select a carrier response Accepted Accepted with revision No endorsement needed…" at bounding box center [773, 425] width 285 height 22
click at [726, 566] on span "Upload new files" at bounding box center [705, 571] width 62 height 12
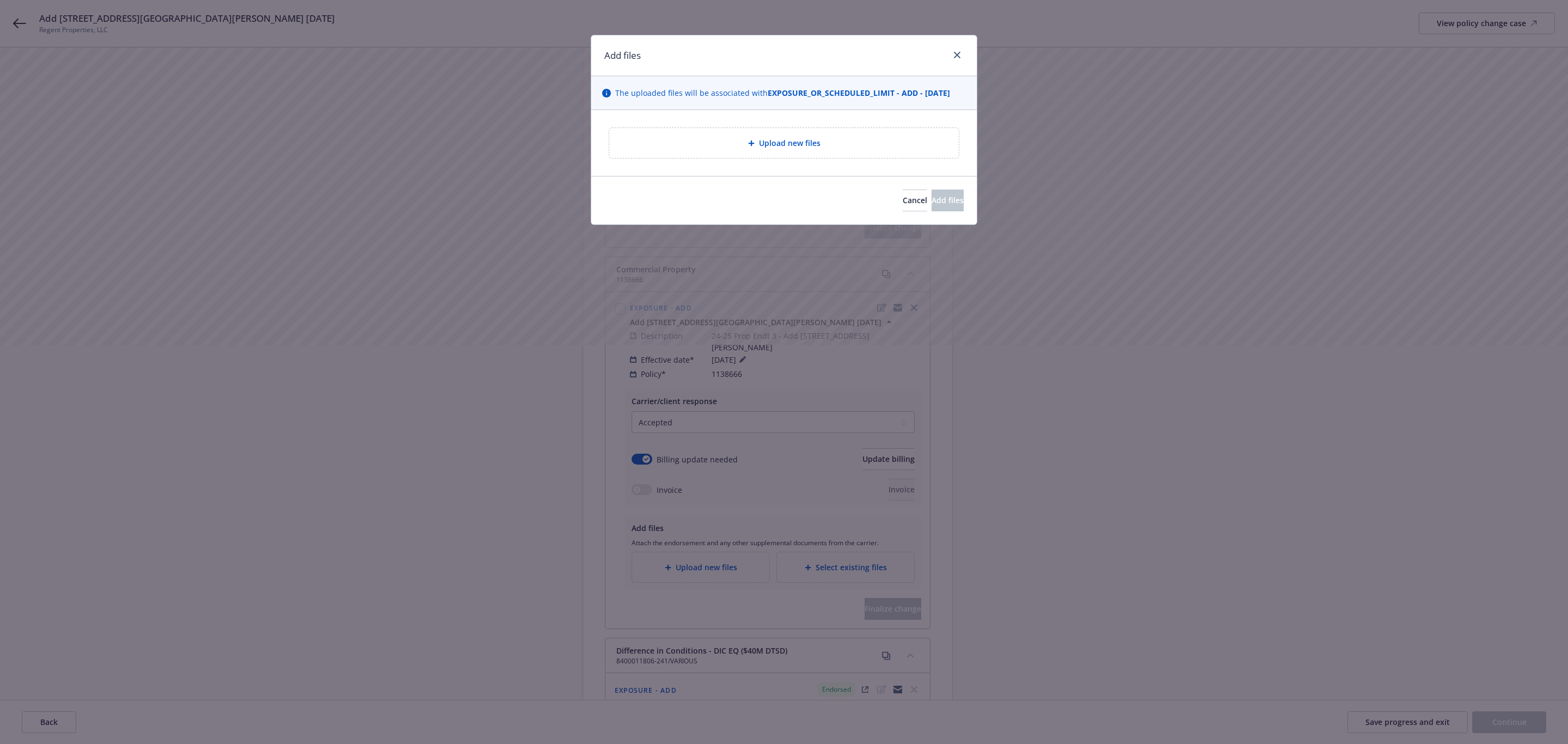
type textarea "x"
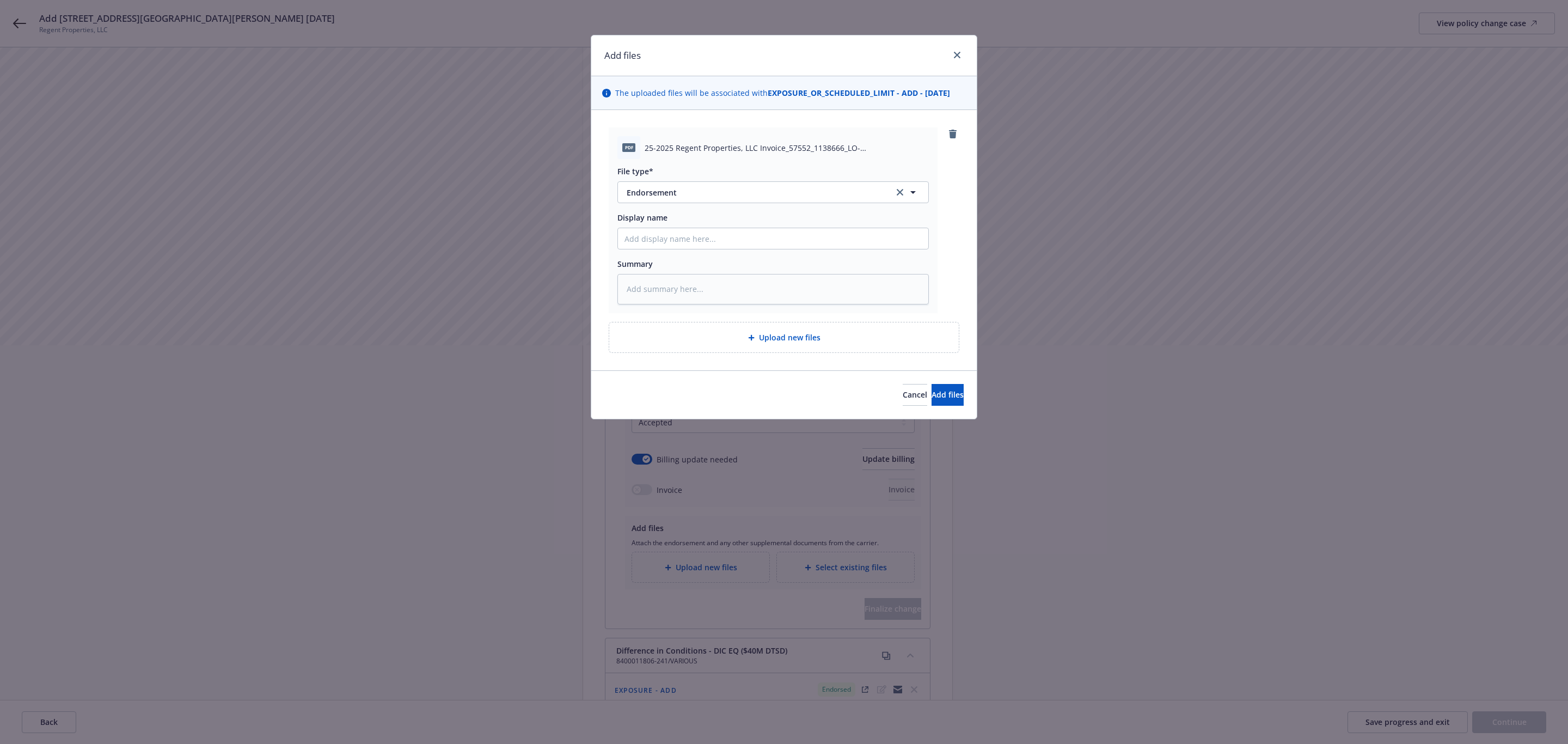
click at [686, 225] on div "Display name" at bounding box center [773, 231] width 312 height 38
click at [684, 197] on span "Endorsement" at bounding box center [753, 192] width 252 height 12
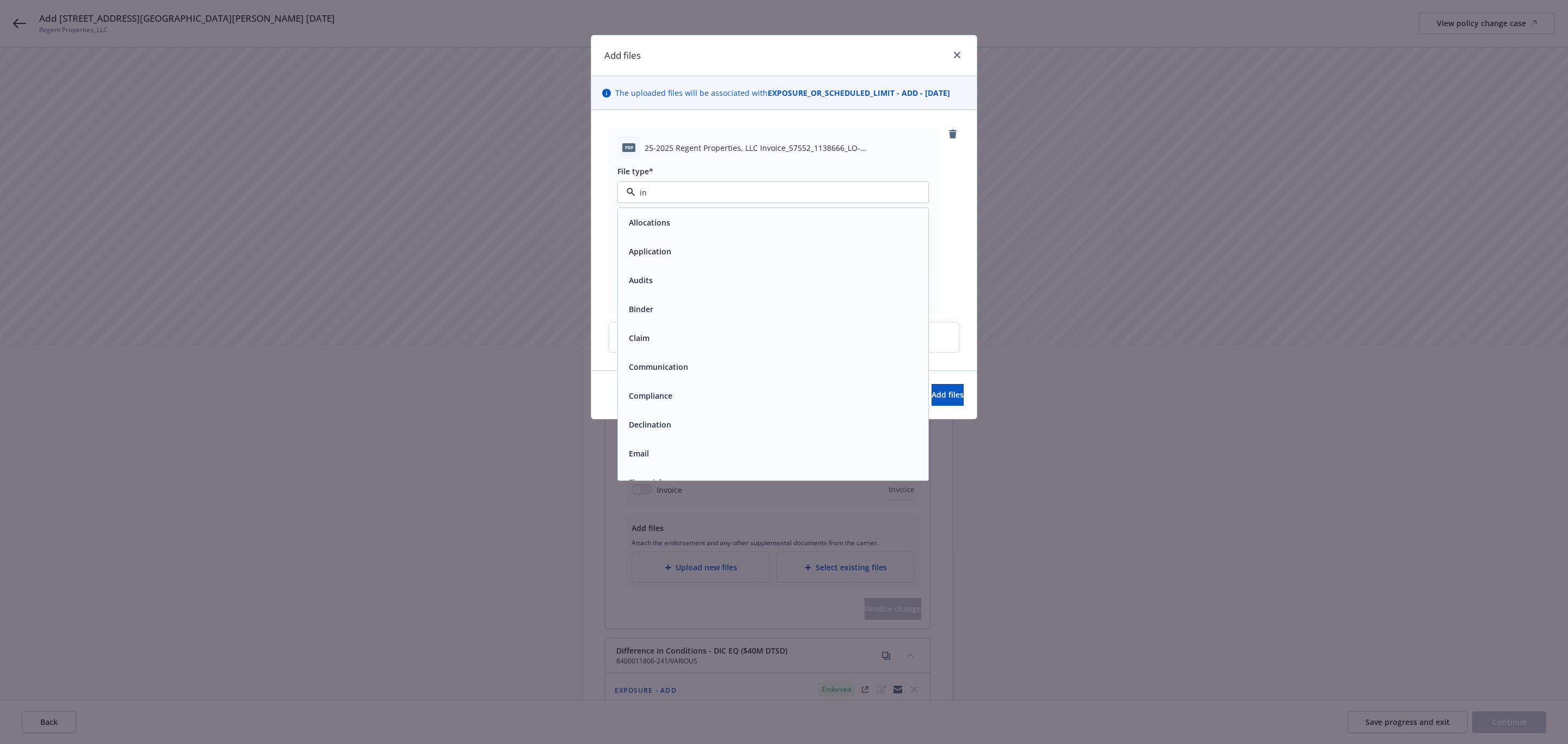
type input "inv"
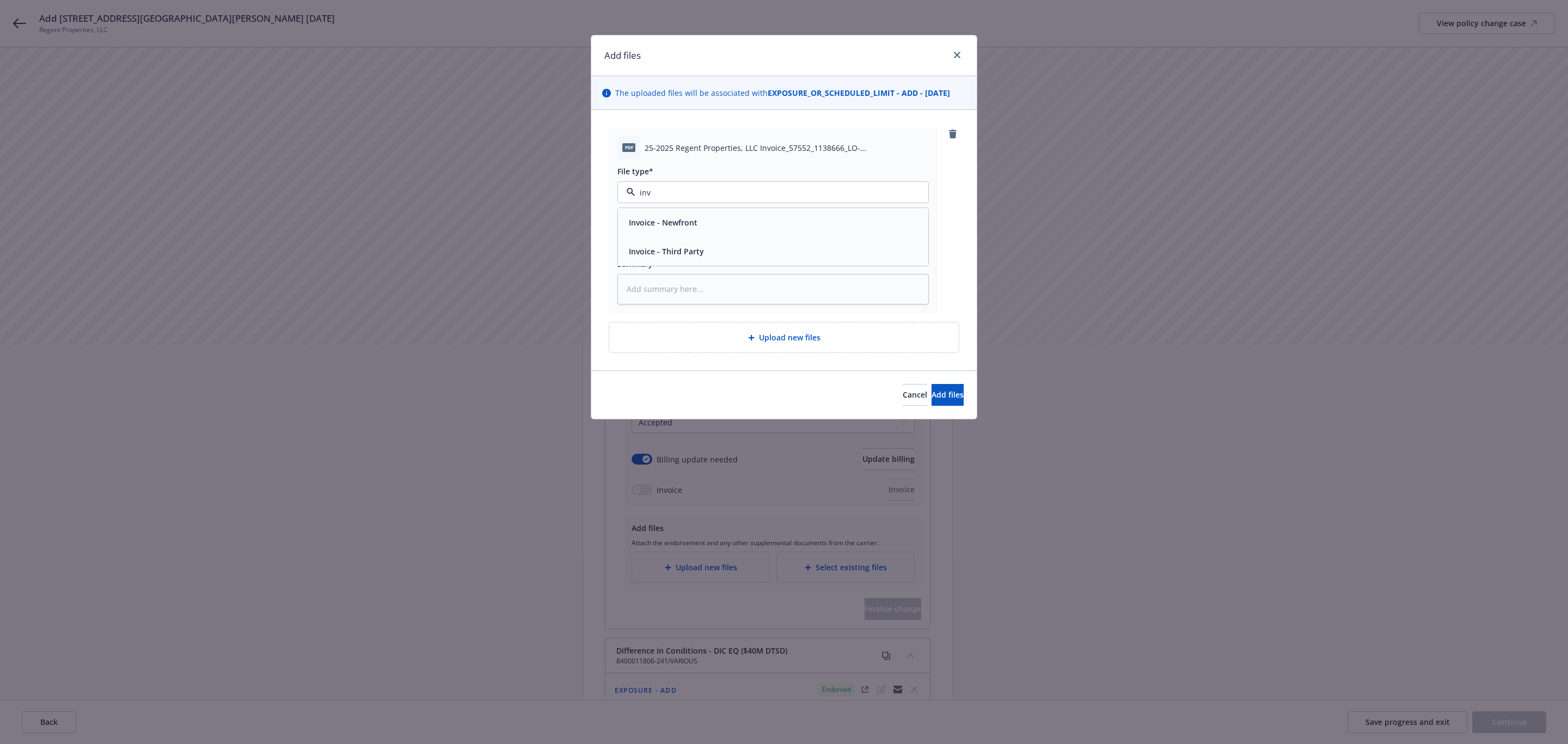
click at [776, 255] on div "Invoice - Third Party" at bounding box center [773, 251] width 297 height 16
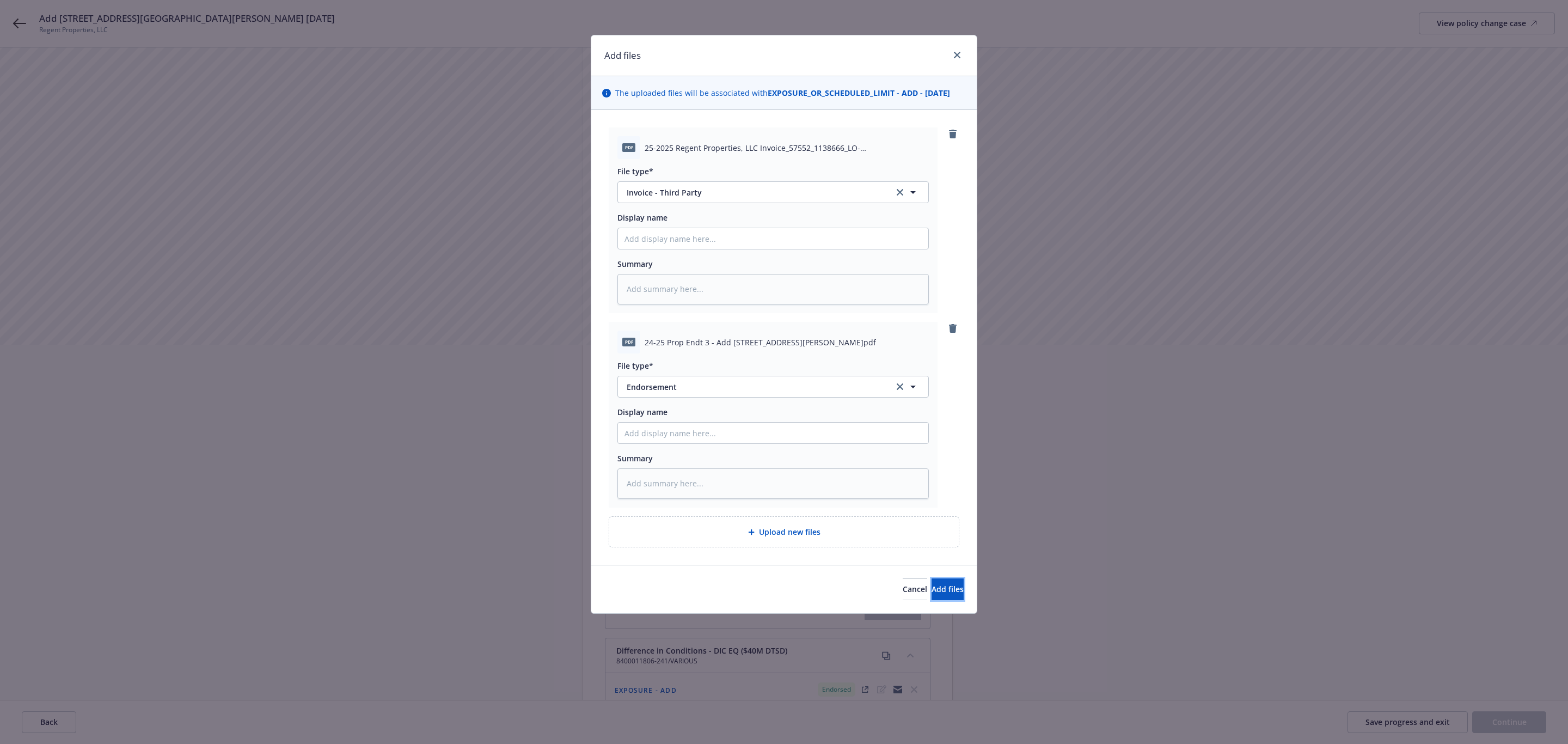
click at [931, 593] on span "Add files" at bounding box center [947, 589] width 32 height 10
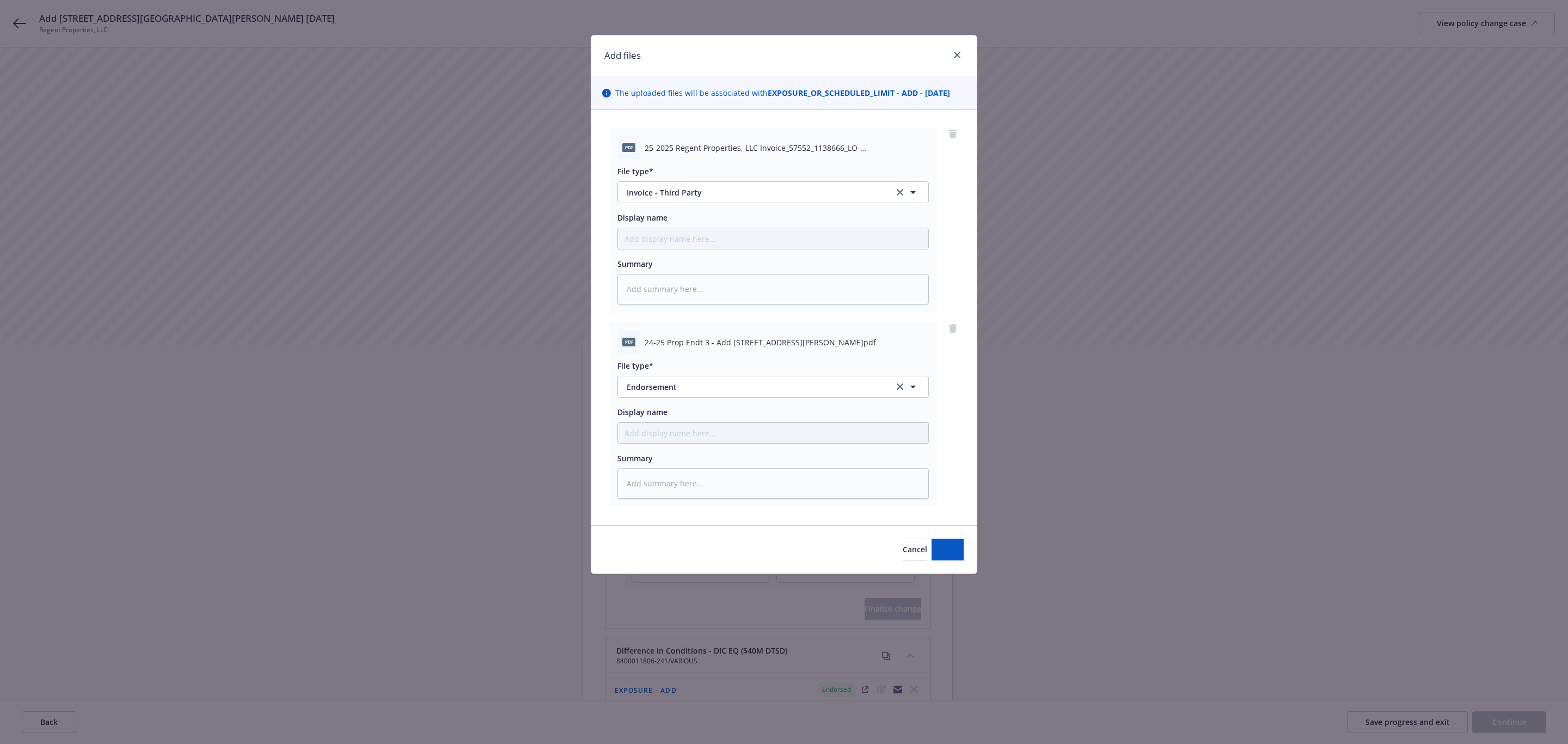
type textarea "x"
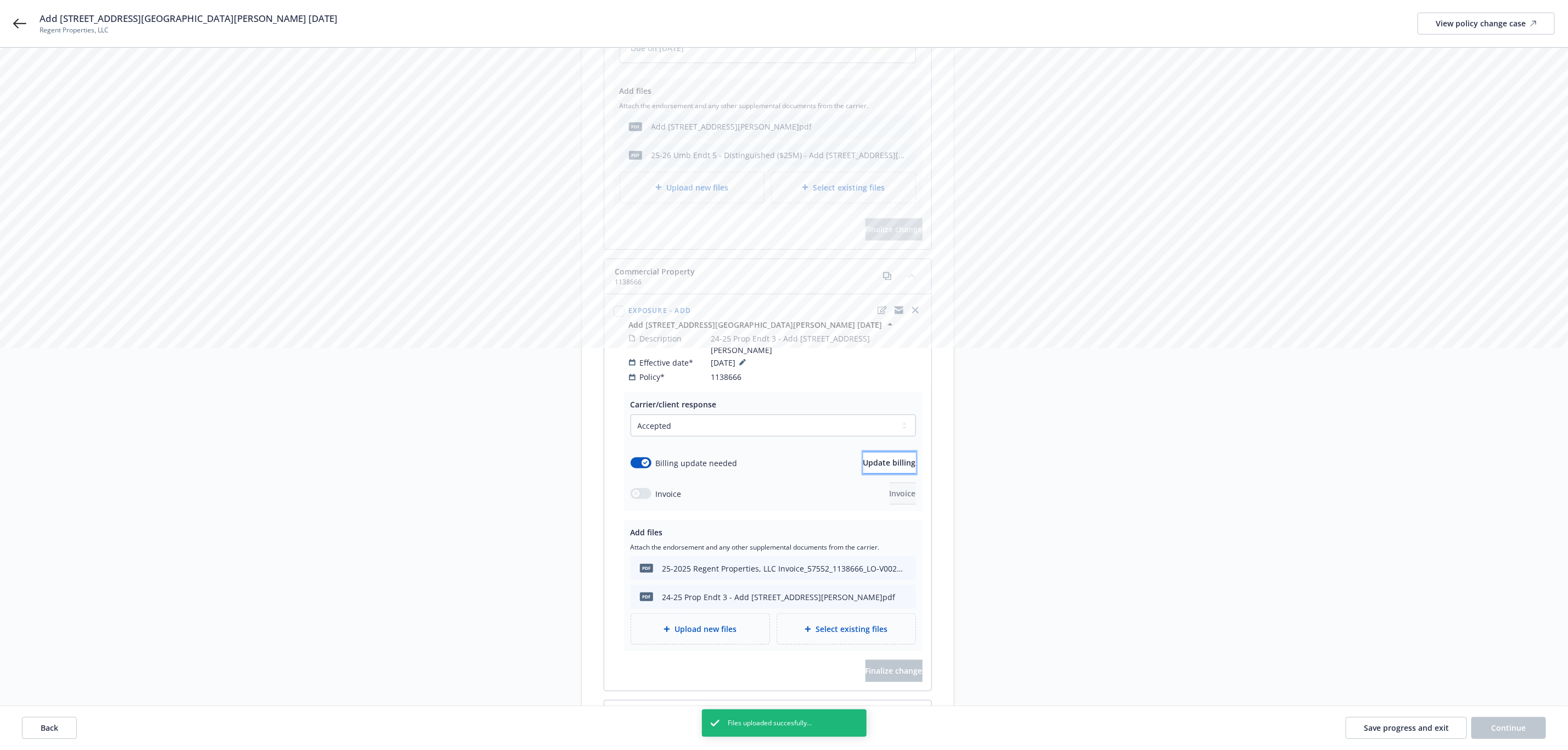
click at [875, 457] on span "Update billing" at bounding box center [890, 462] width 53 height 10
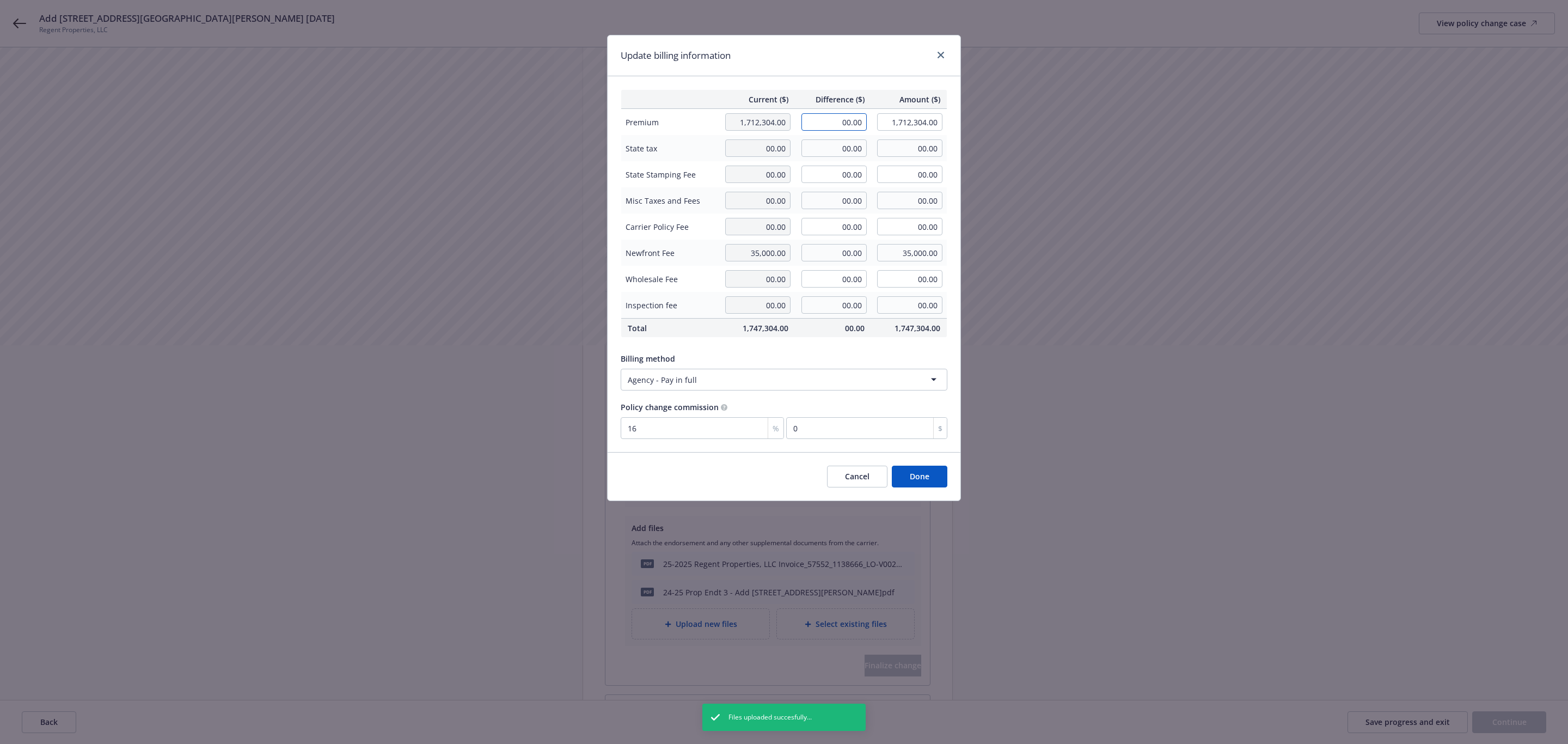
click at [828, 121] on input "00.00" at bounding box center [834, 122] width 65 height 18
type input "1,954.00"
type input "1,714,258.00"
type input "312.64"
click at [800, 348] on div "Current ($) Difference ($) Amount ($) Premium 1,712,304.00 1,954.00 1,714,258.0…" at bounding box center [784, 264] width 353 height 376
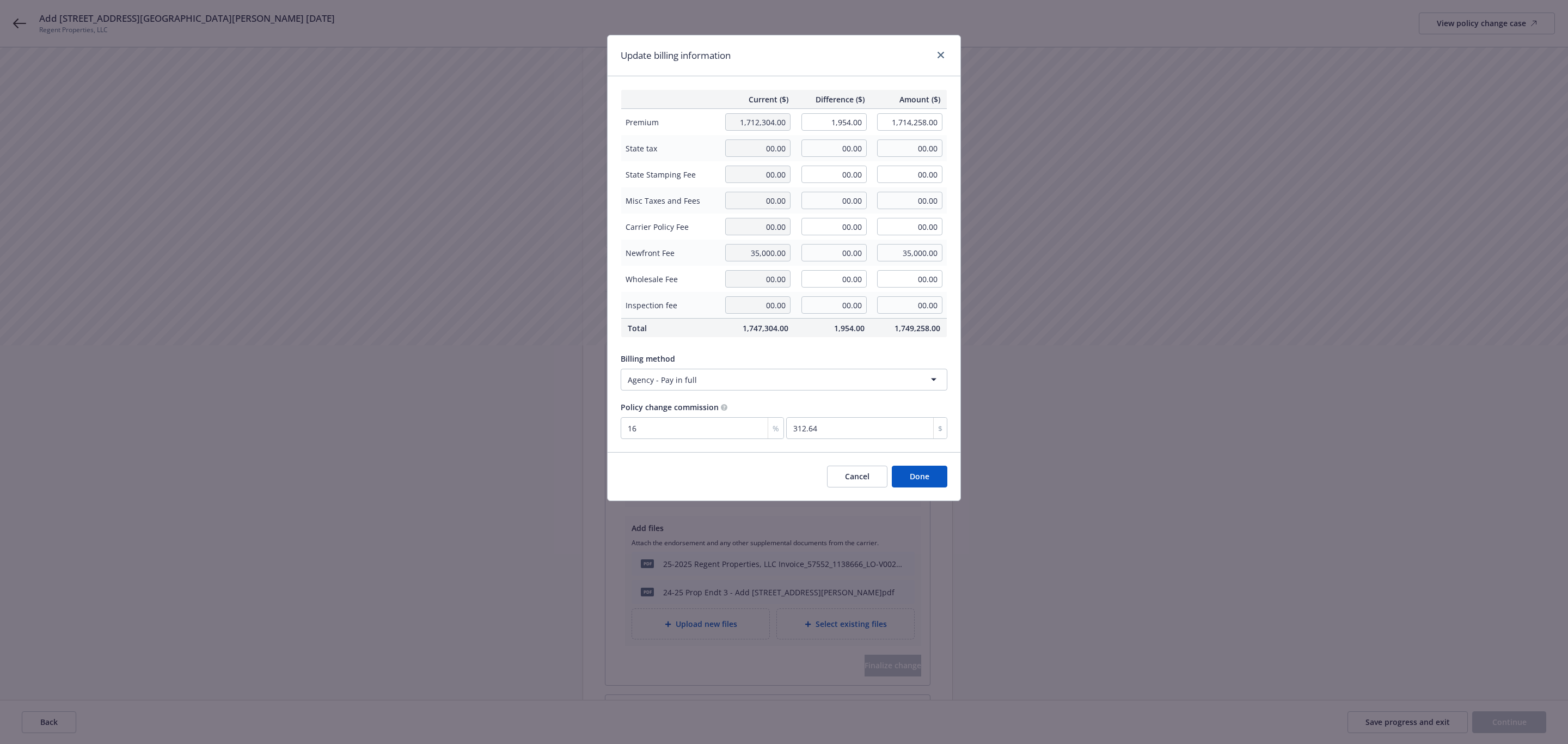
click at [913, 476] on button "Done" at bounding box center [919, 477] width 55 height 22
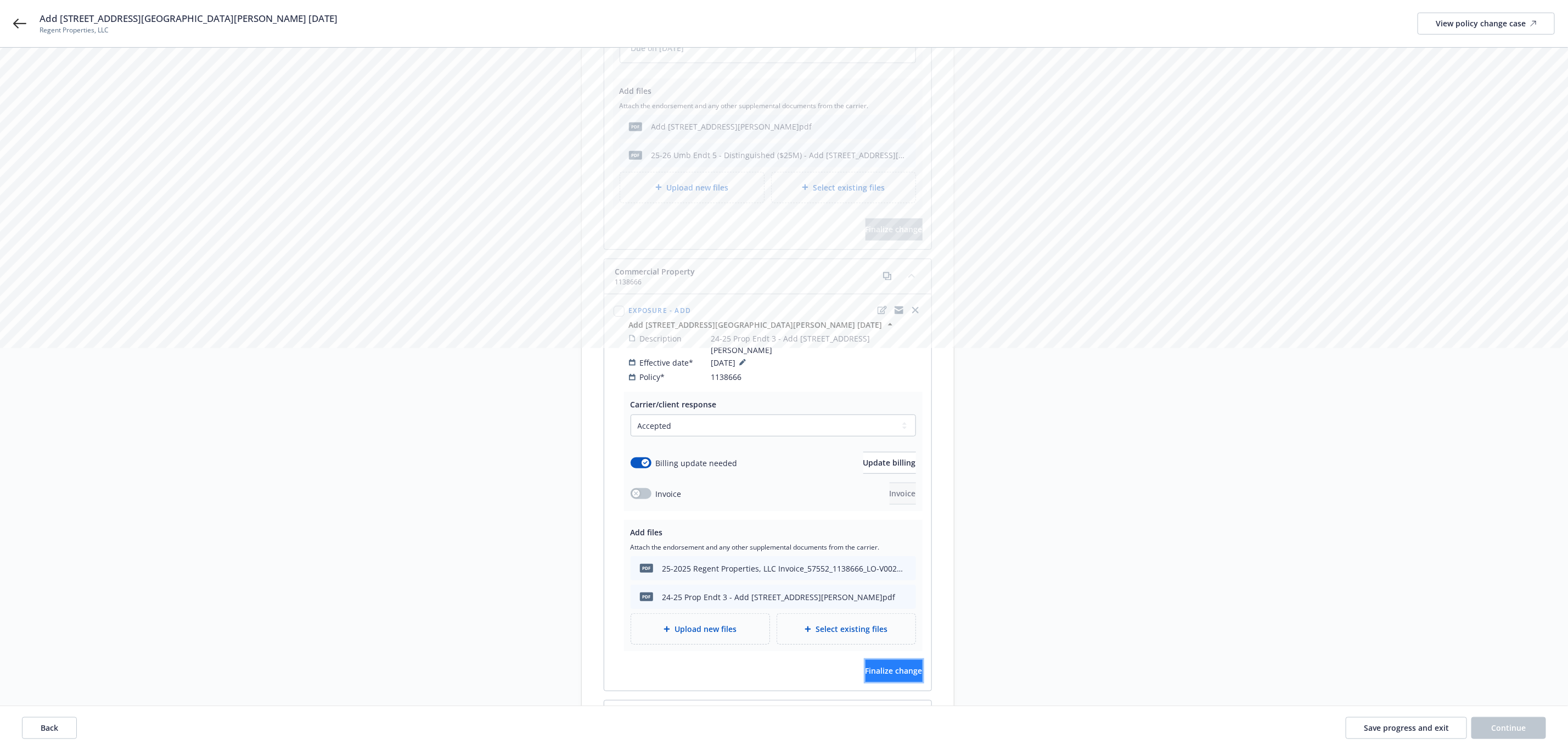
click at [868, 665] on span "Finalize change" at bounding box center [894, 670] width 57 height 10
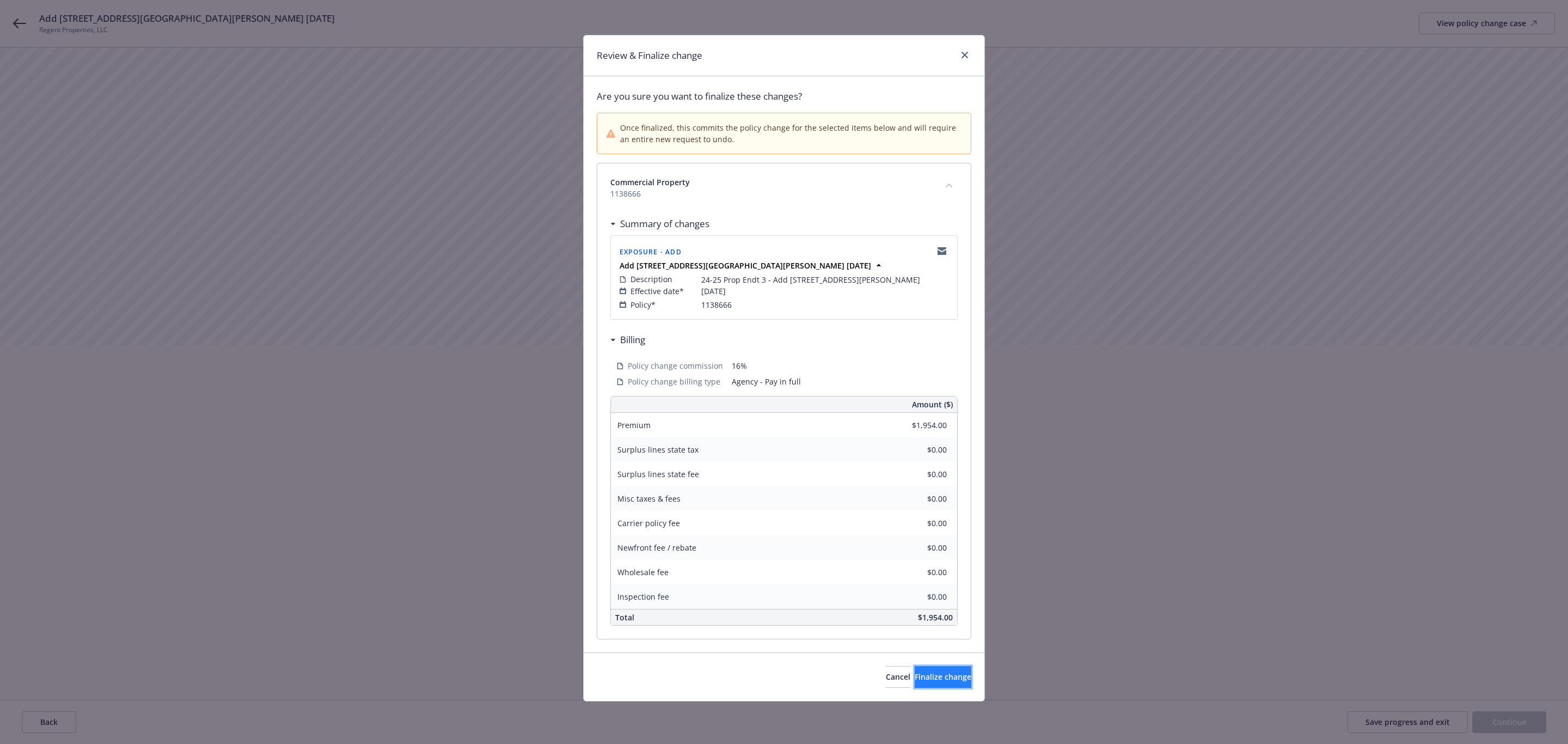
click at [915, 687] on button "Finalize change" at bounding box center [943, 677] width 57 height 22
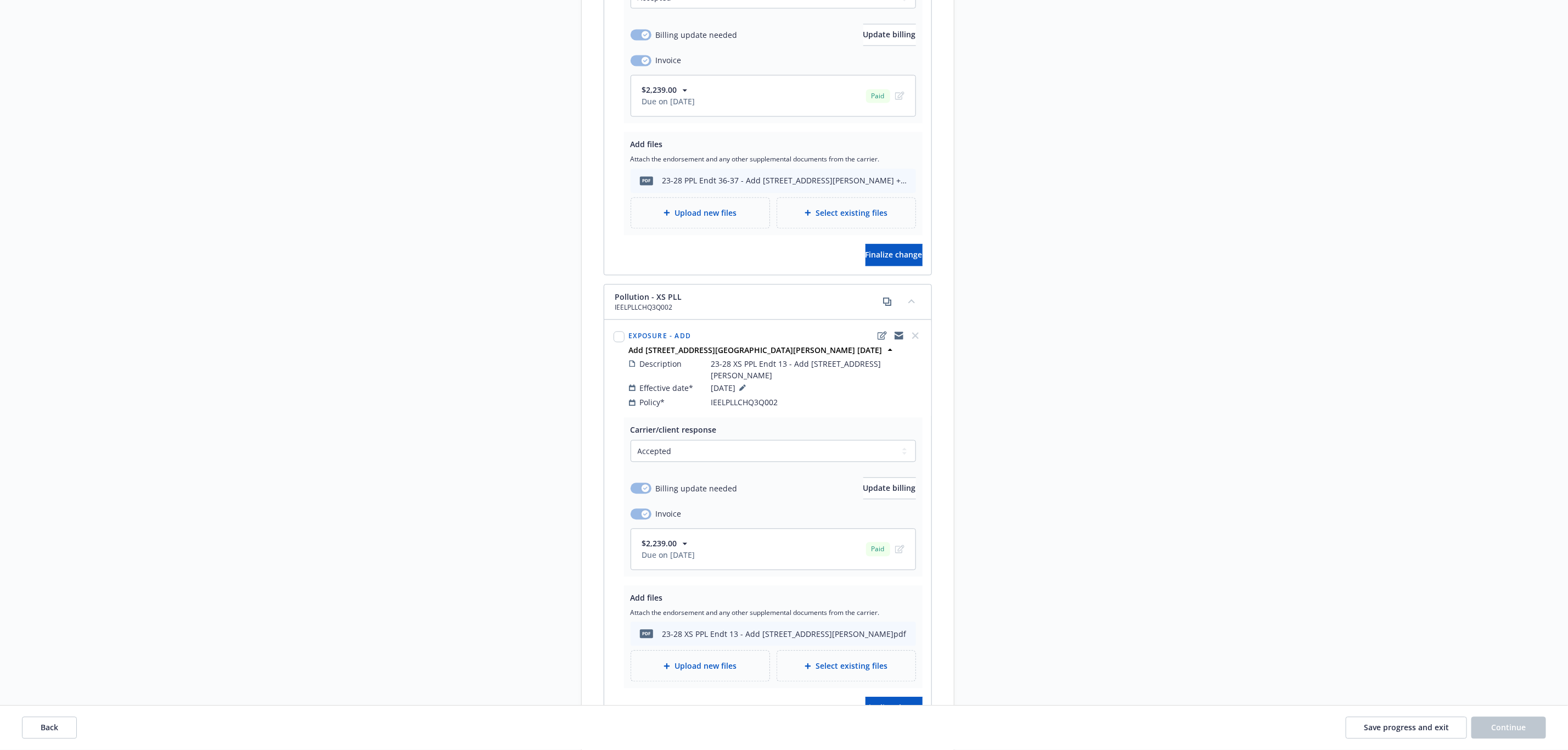
scroll to position [1252, 0]
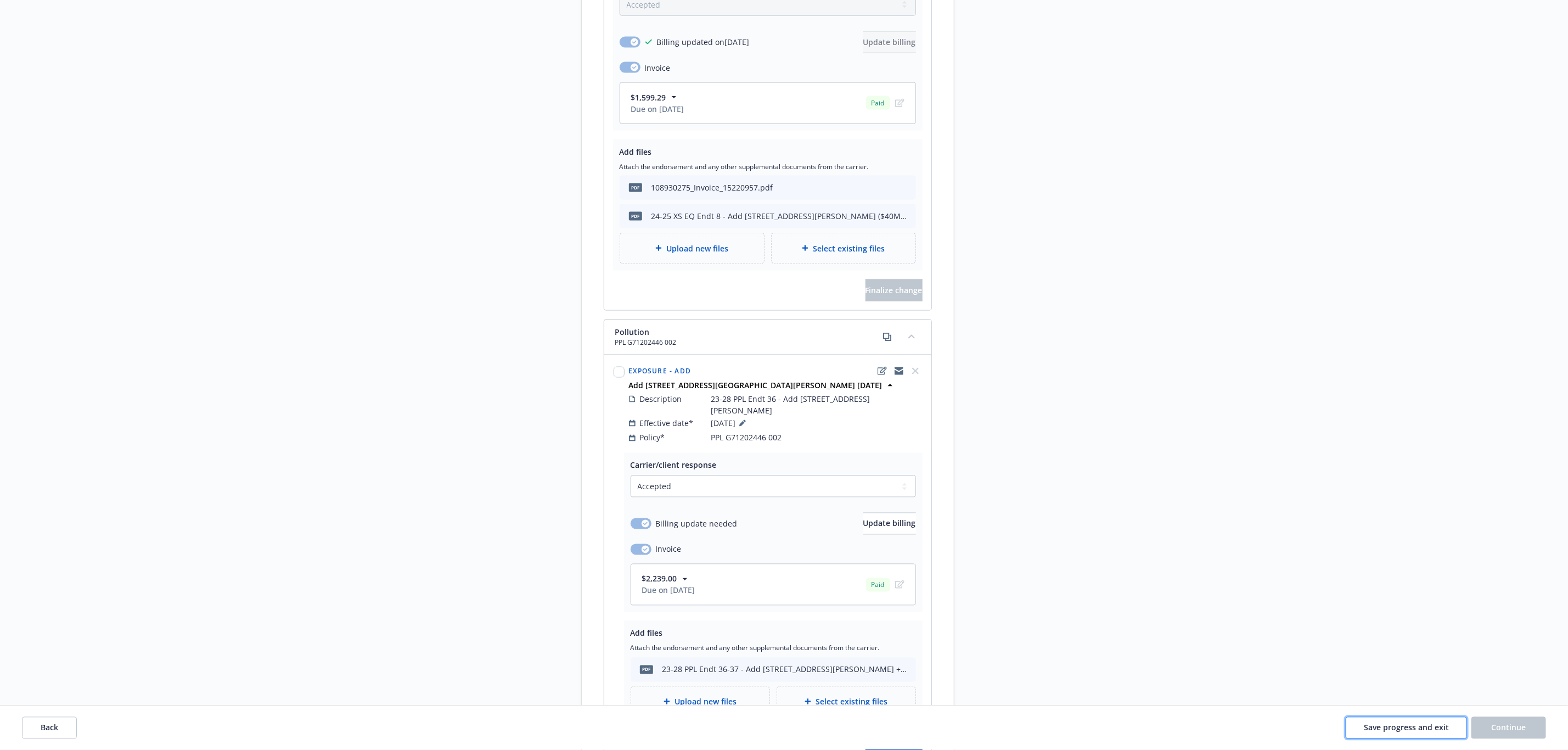
click at [1412, 730] on span "Save progress and exit" at bounding box center [1407, 727] width 85 height 10
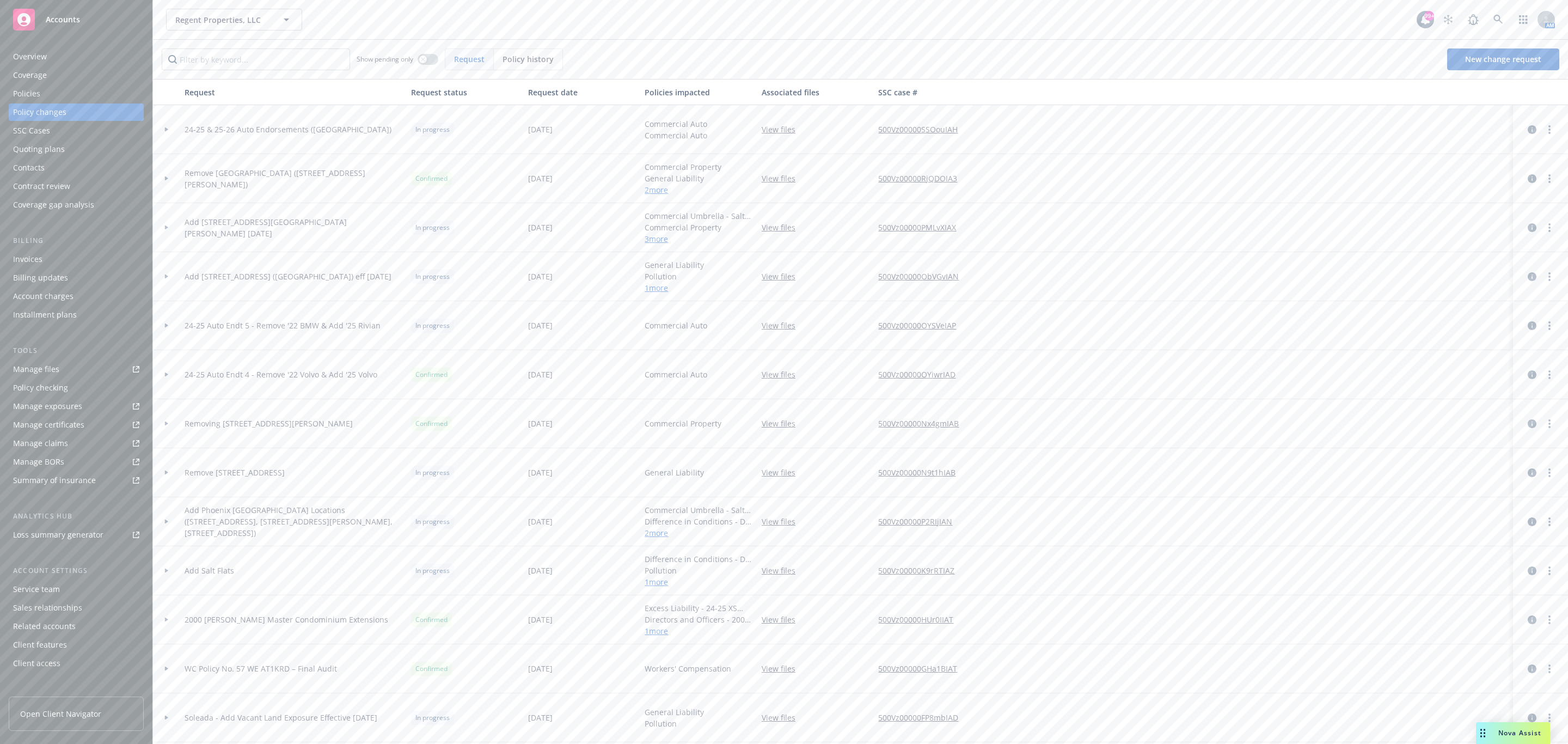
click at [80, 250] on div "Invoices" at bounding box center [76, 259] width 127 height 18
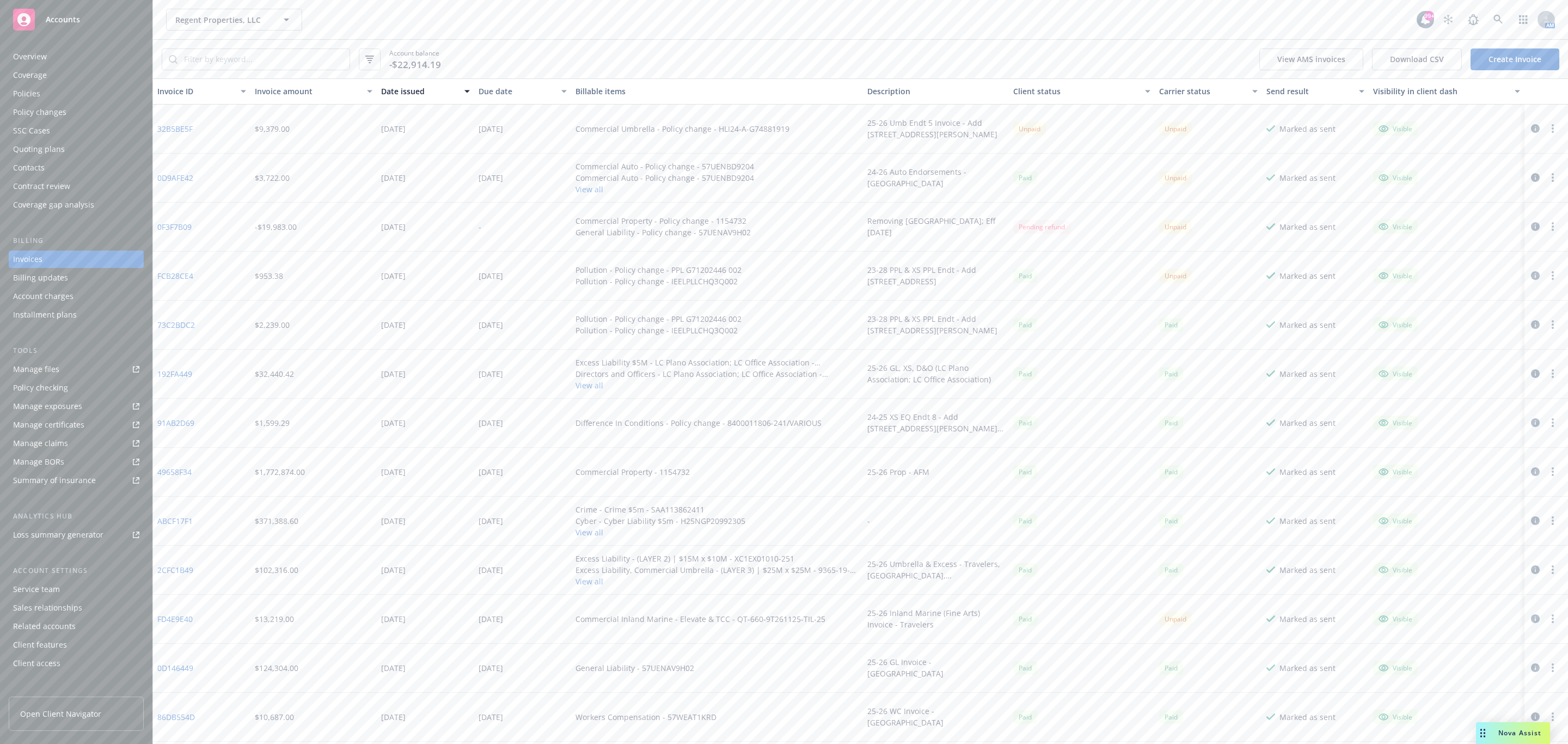
click at [1496, 60] on link "Create Invoice" at bounding box center [1515, 60] width 89 height 22
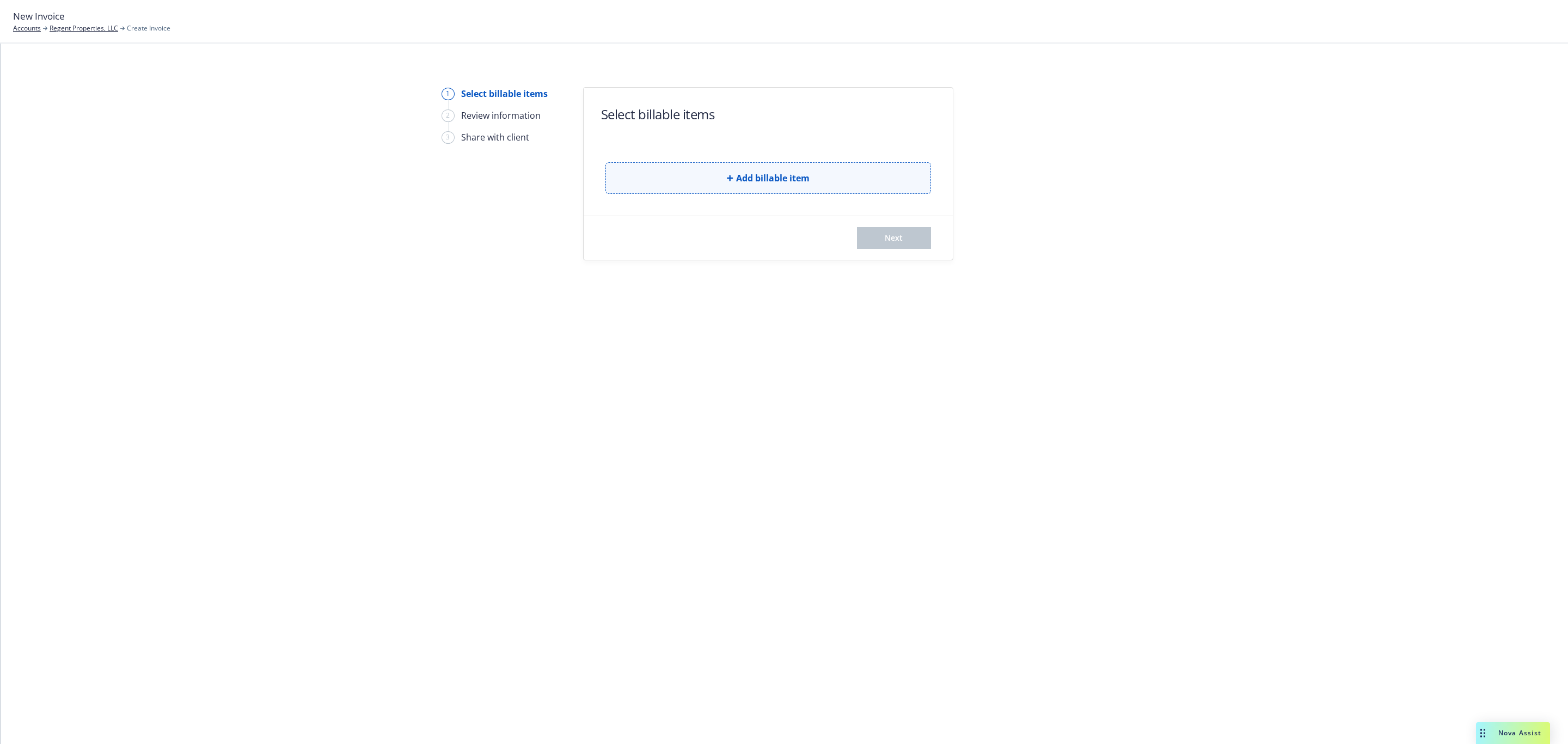
click at [774, 177] on span "Add billable item" at bounding box center [772, 178] width 74 height 13
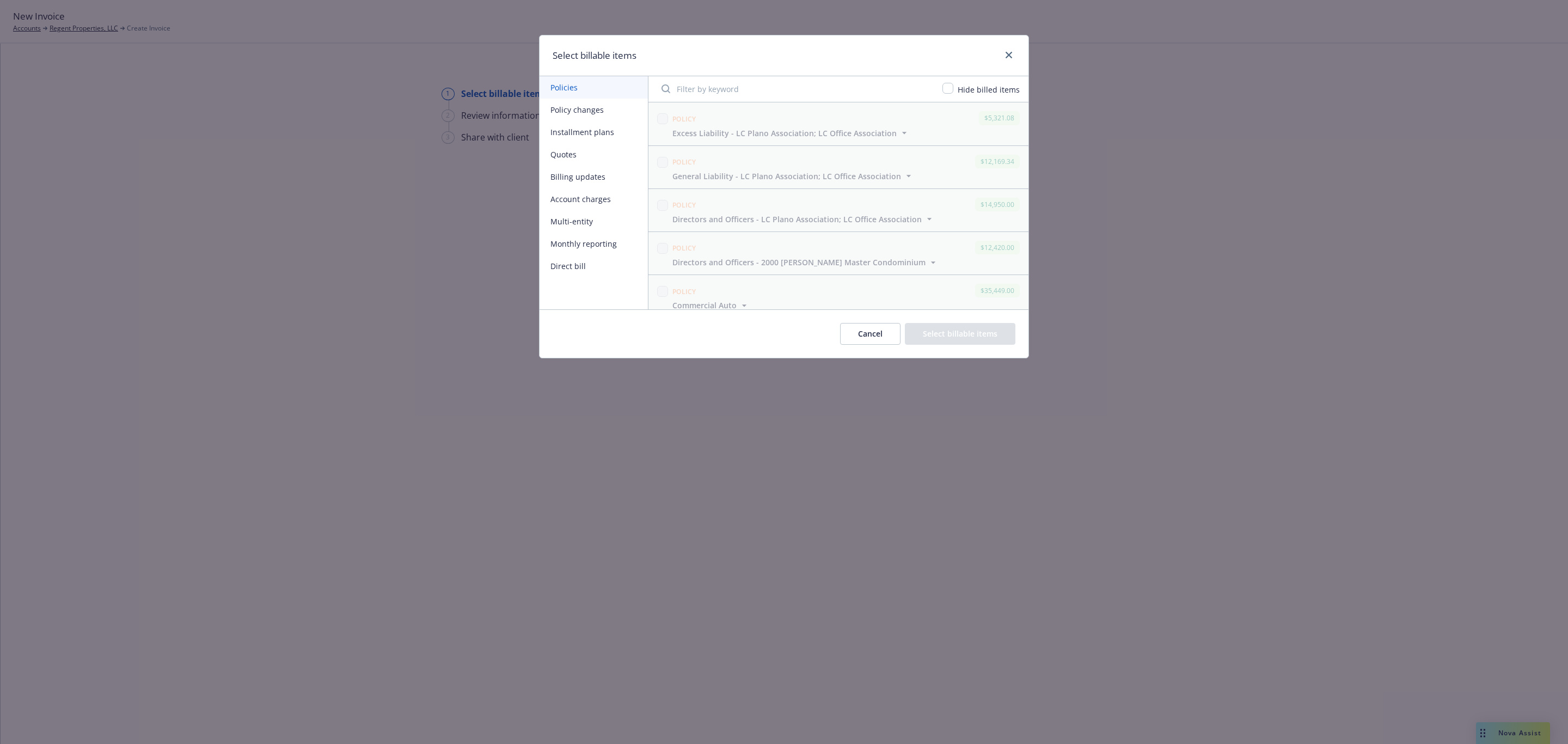
click at [590, 108] on button "Policy changes" at bounding box center [593, 110] width 108 height 23
click at [947, 85] on input "checkbox" at bounding box center [948, 88] width 11 height 11
checkbox input "true"
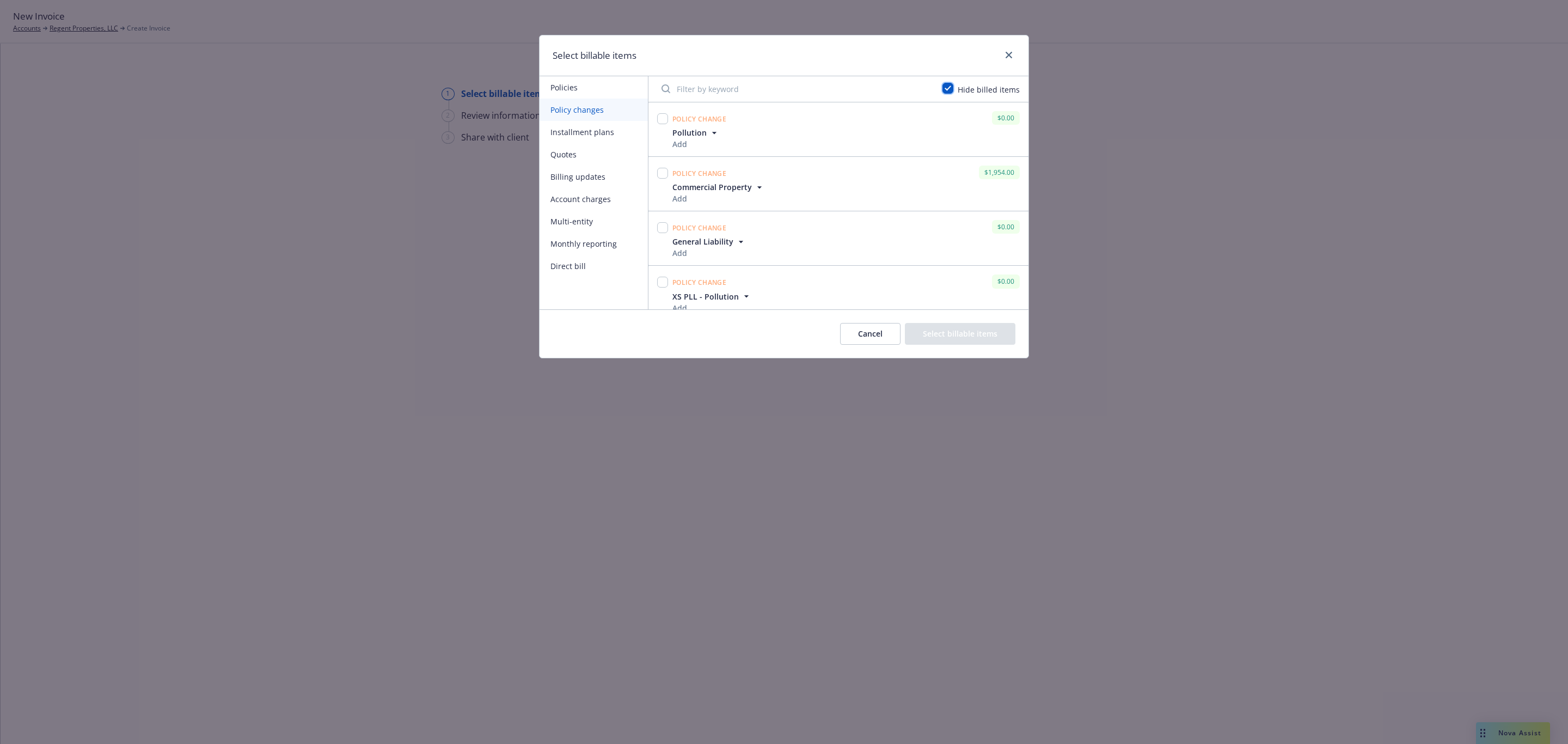
scroll to position [614, 0]
click at [660, 158] on input "checkbox" at bounding box center [663, 163] width 11 height 11
checkbox input "true"
click at [923, 332] on button "Select billable items" at bounding box center [961, 334] width 111 height 22
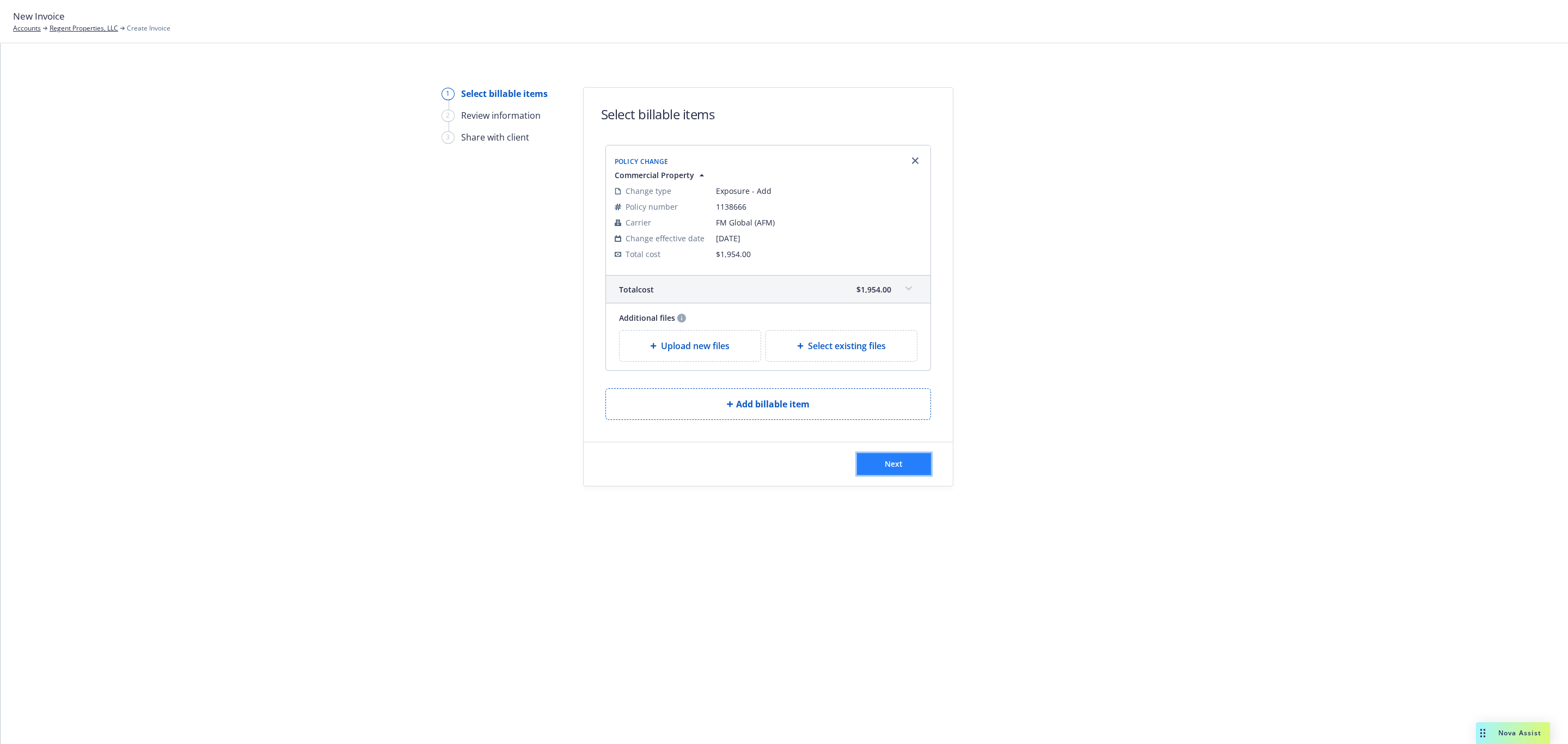
click at [891, 459] on button "Next" at bounding box center [894, 464] width 74 height 22
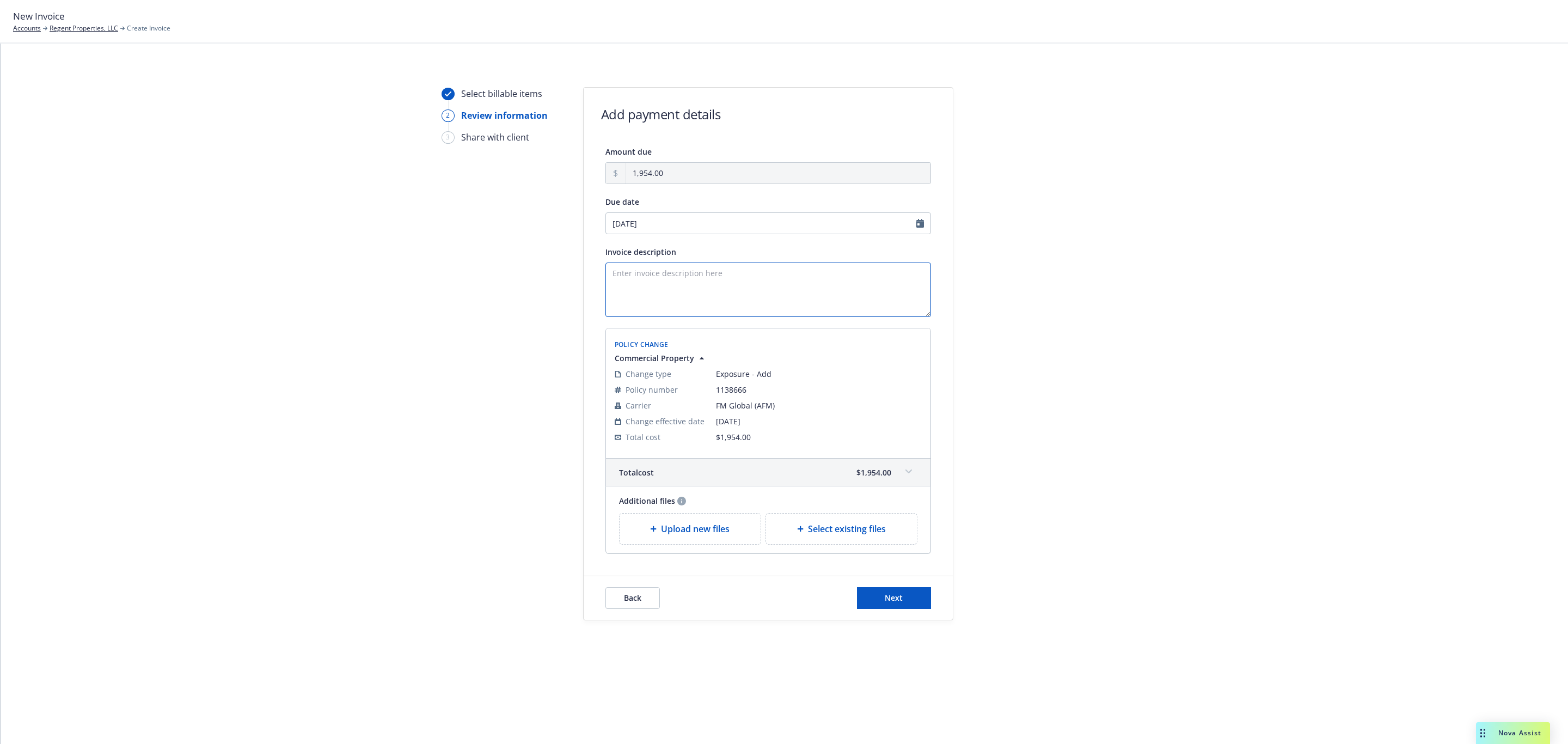
click at [665, 275] on textarea "Invoice description" at bounding box center [768, 289] width 326 height 54
paste textarea "24-25 Prop Endt 3 - Add 111 N Louise St., Glendale"
click at [676, 271] on textarea "24-25 Prop Endt 3 - Add 111 N Louise St., Glendale" at bounding box center [768, 289] width 326 height 54
type textarea "24-25 Prop Endt 3 Invoice - Add [STREET_ADDRESS][PERSON_NAME]"
click at [891, 594] on button "Next" at bounding box center [894, 598] width 74 height 22
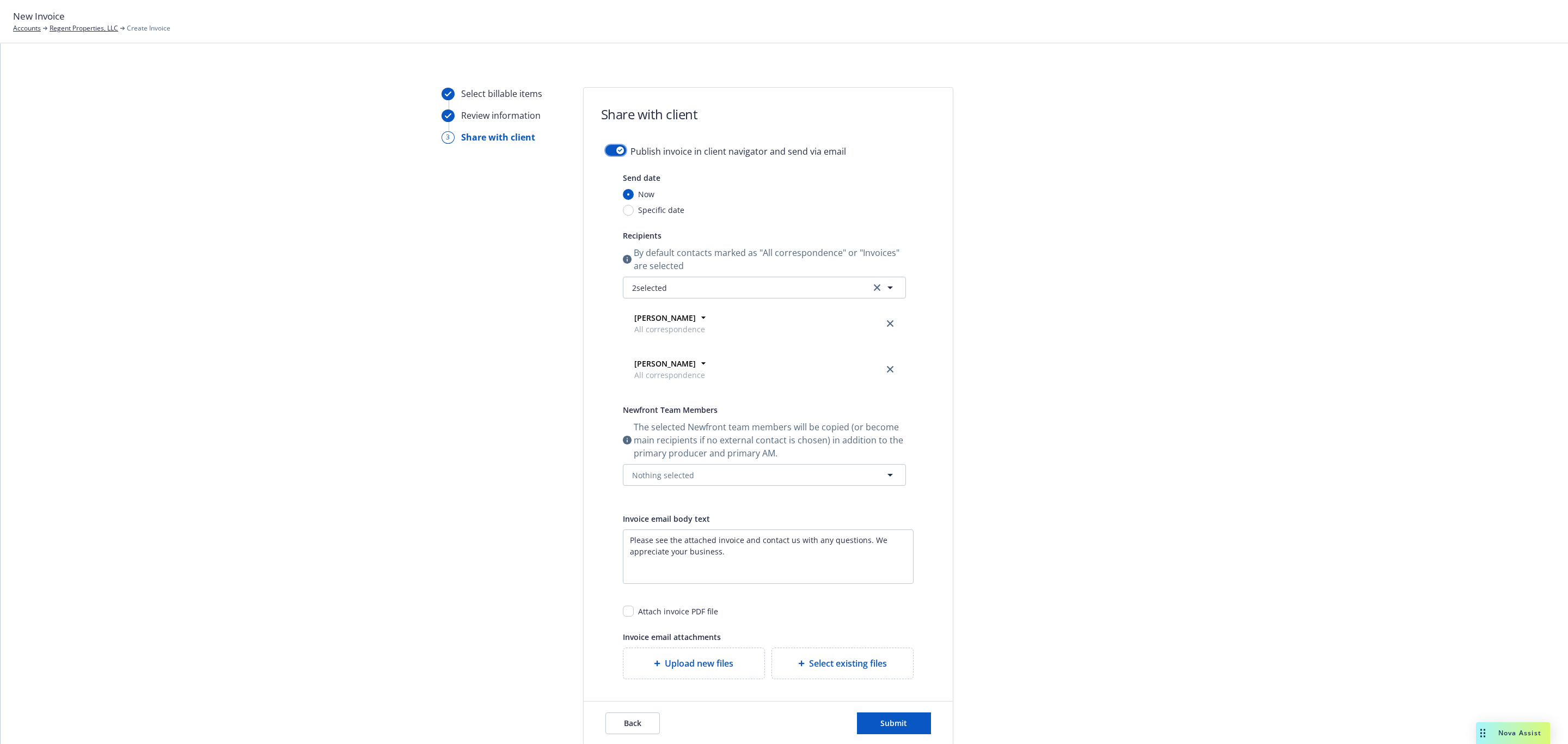
click at [606, 147] on button "button" at bounding box center [616, 150] width 21 height 11
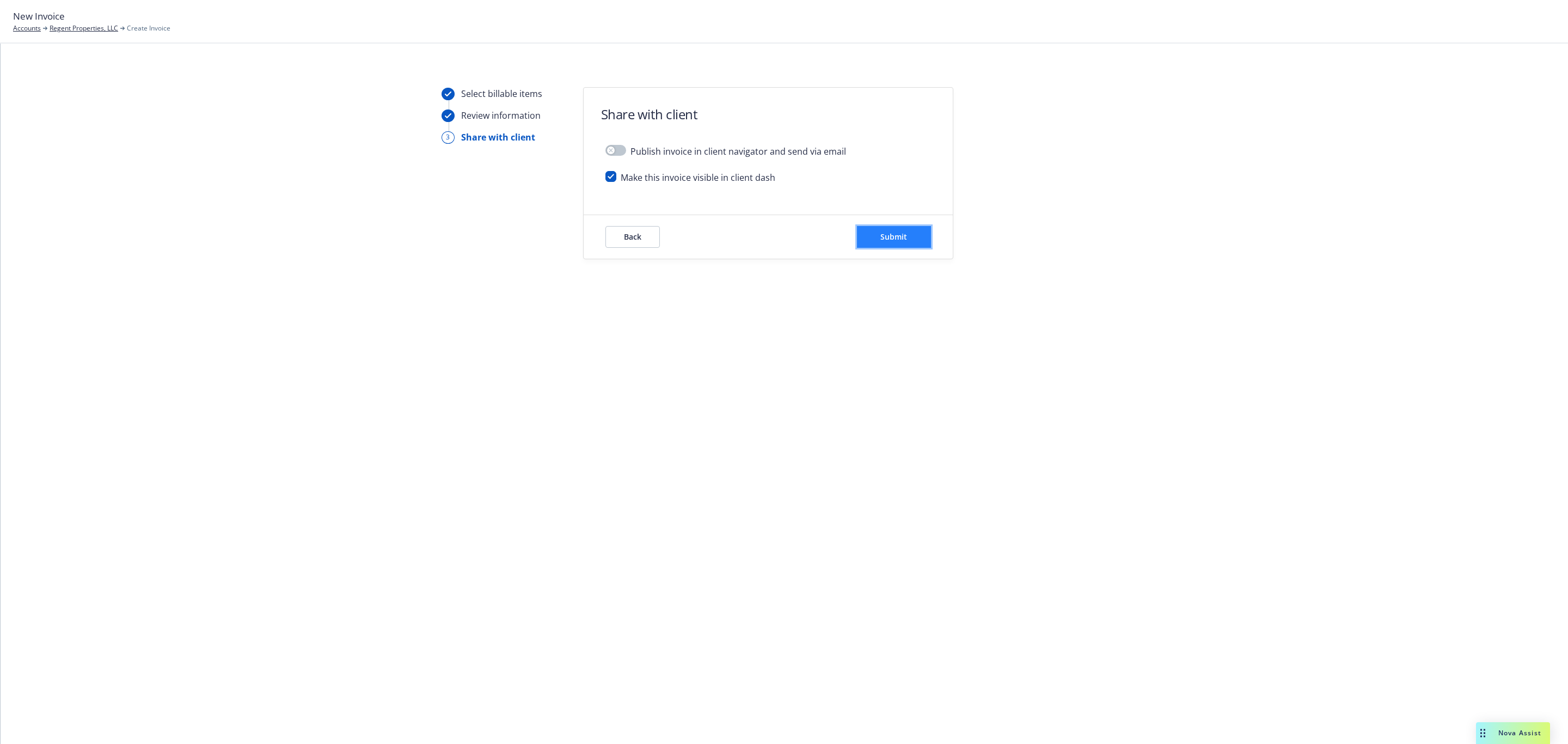
click at [899, 240] on span "Submit" at bounding box center [894, 236] width 27 height 10
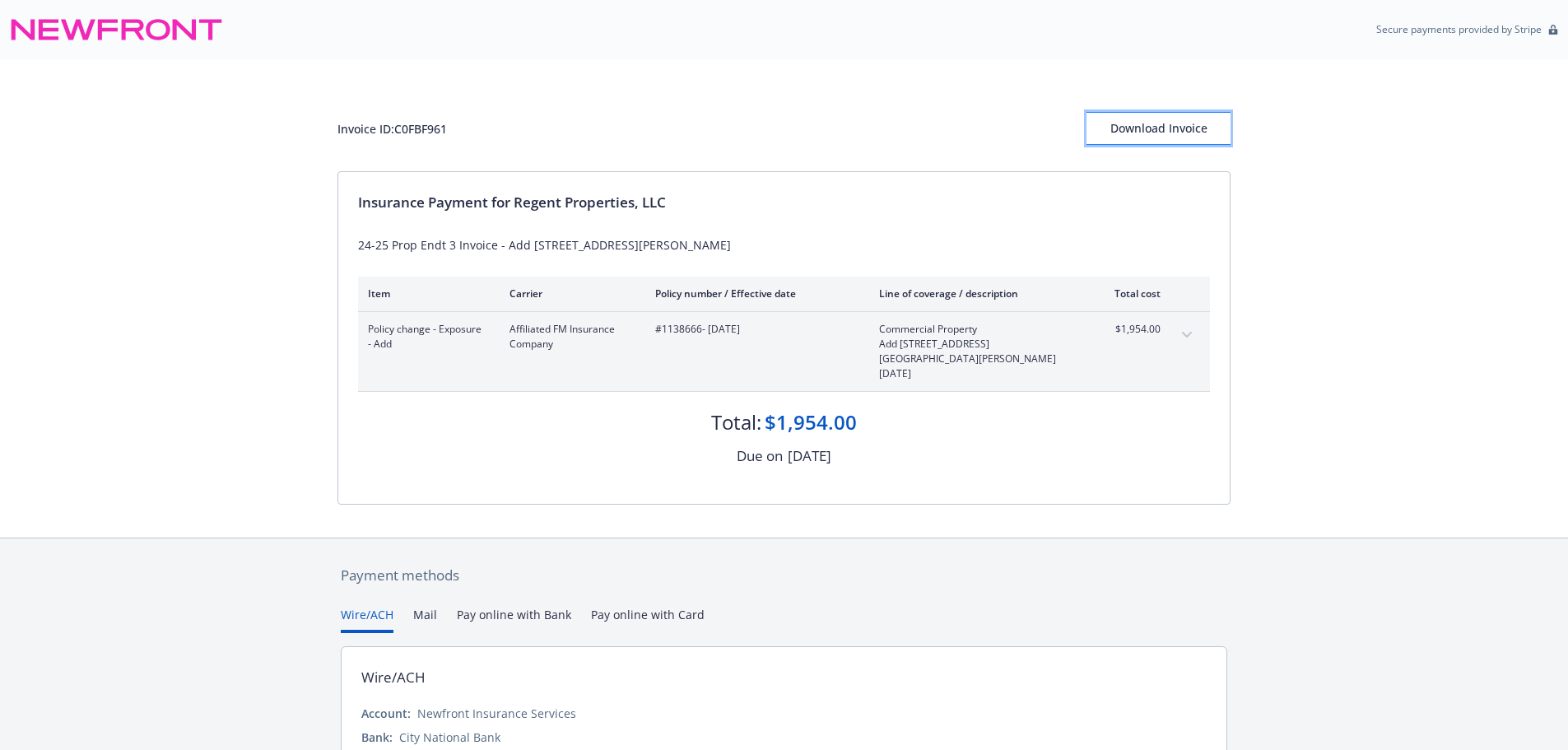
click at [1140, 127] on div "Download Invoice" at bounding box center [1159, 129] width 144 height 31
click at [428, 134] on div "Invoice ID: C0FBF961" at bounding box center [392, 129] width 110 height 17
click at [428, 133] on div "Invoice ID: C0FBF961" at bounding box center [392, 129] width 110 height 17
copy div "C0FBF961"
drag, startPoint x: 1108, startPoint y: 329, endPoint x: 1146, endPoint y: 337, distance: 38.8
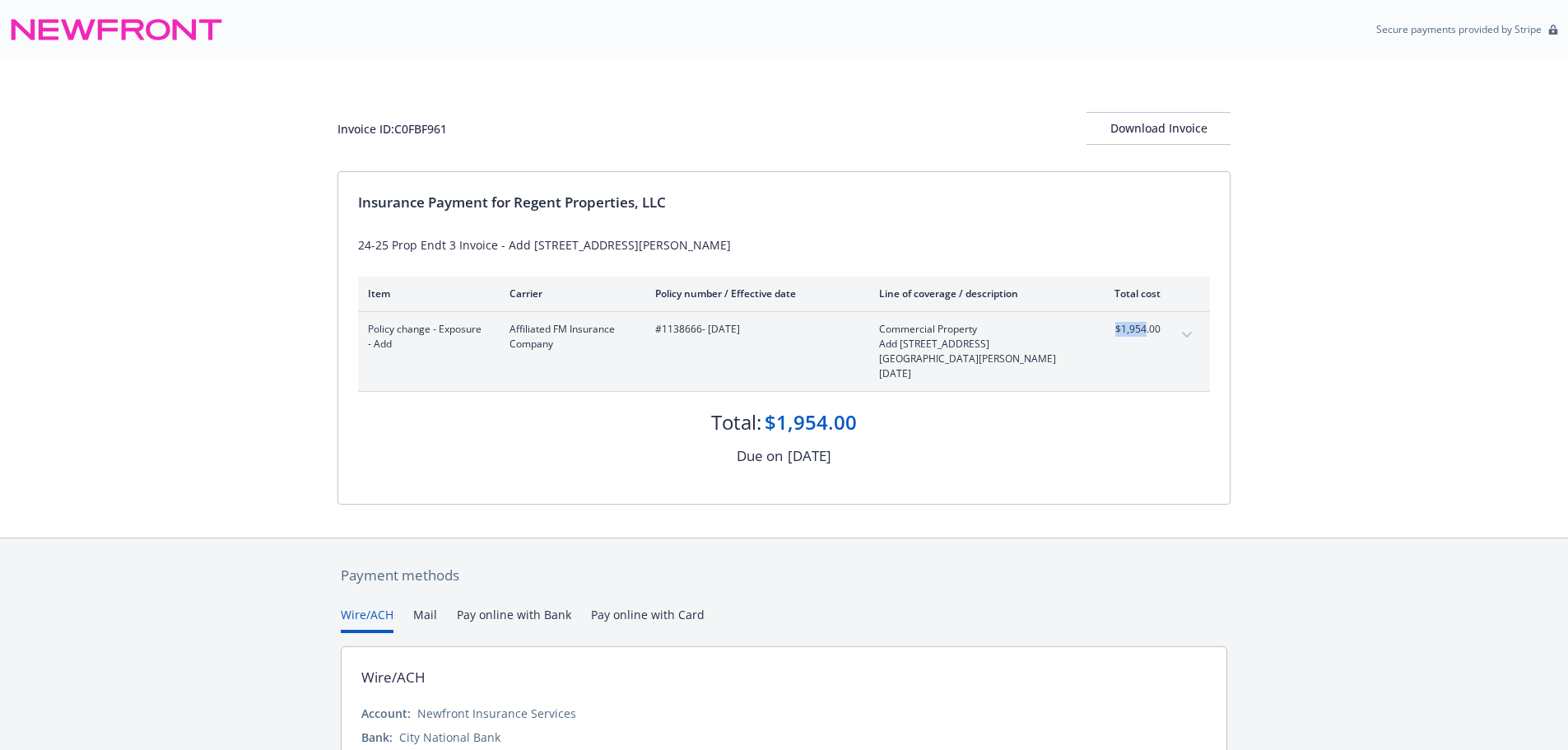
click at [1146, 337] on div "$1,954.00" at bounding box center [1129, 352] width 62 height 59
copy span "$1,954"
